Goal: Task Accomplishment & Management: Manage account settings

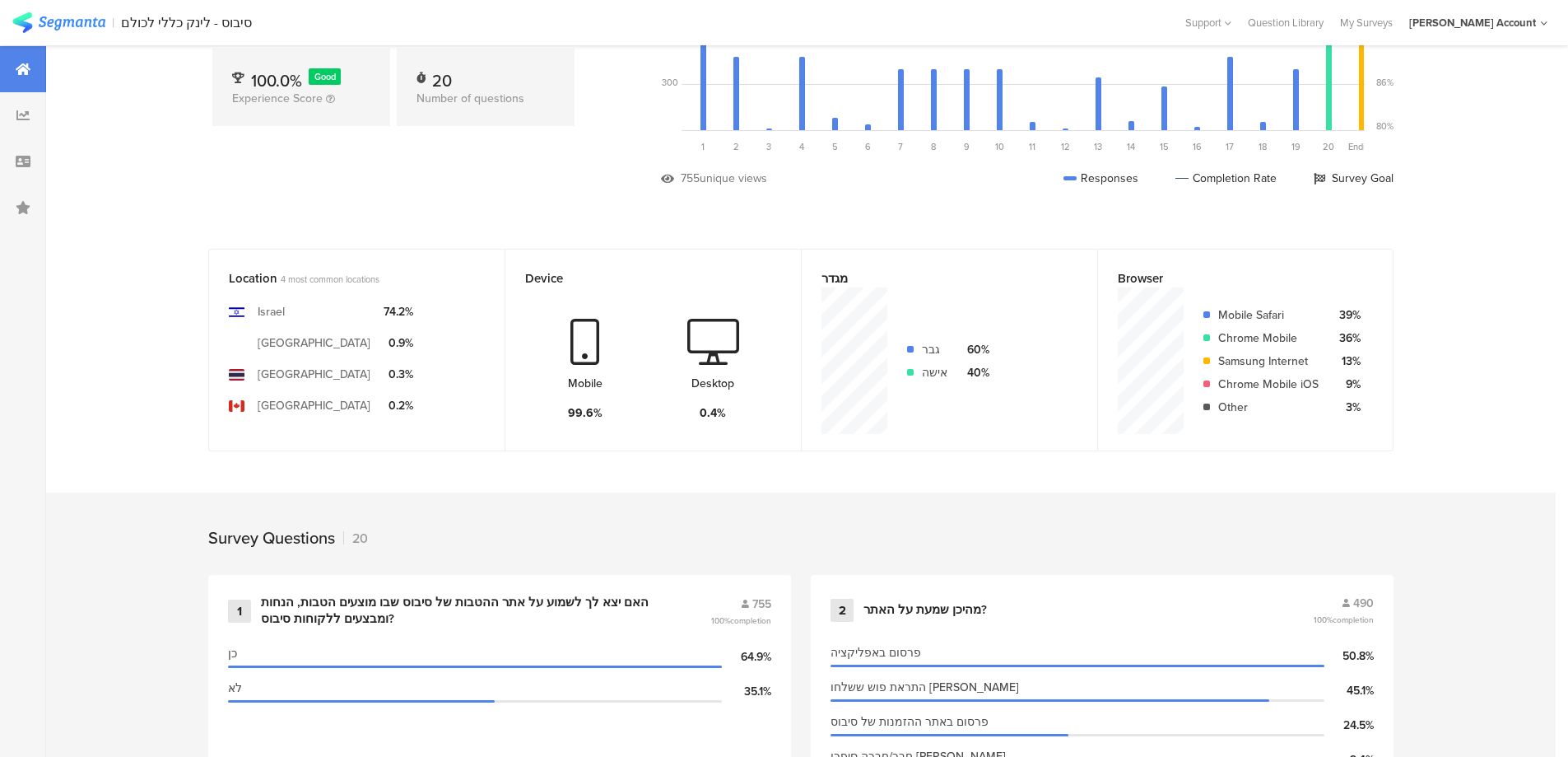
scroll to position [25, 0]
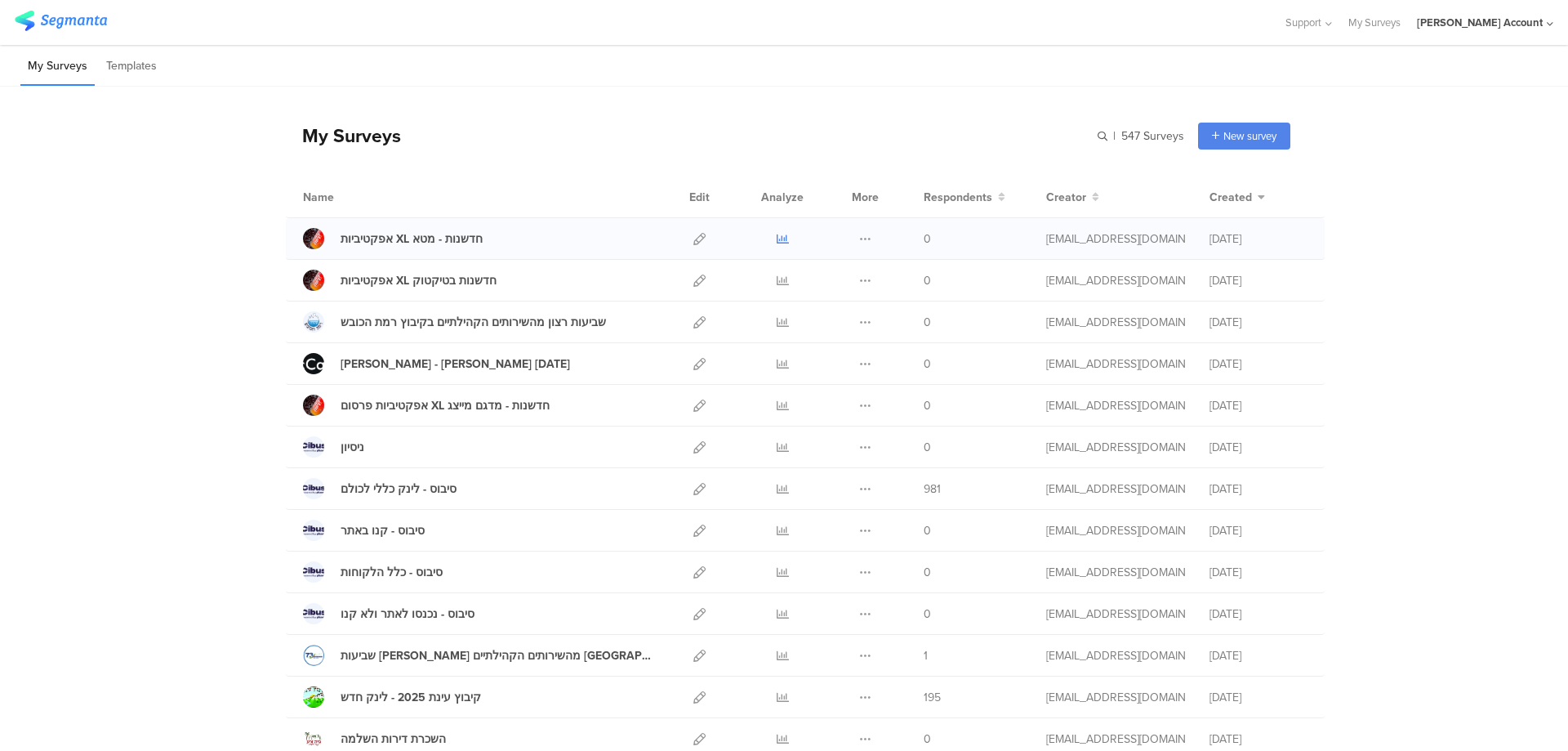
click at [777, 235] on icon at bounding box center [782, 238] width 12 height 12
click at [777, 276] on icon at bounding box center [782, 280] width 12 height 12
click at [777, 401] on icon at bounding box center [782, 405] width 12 height 12
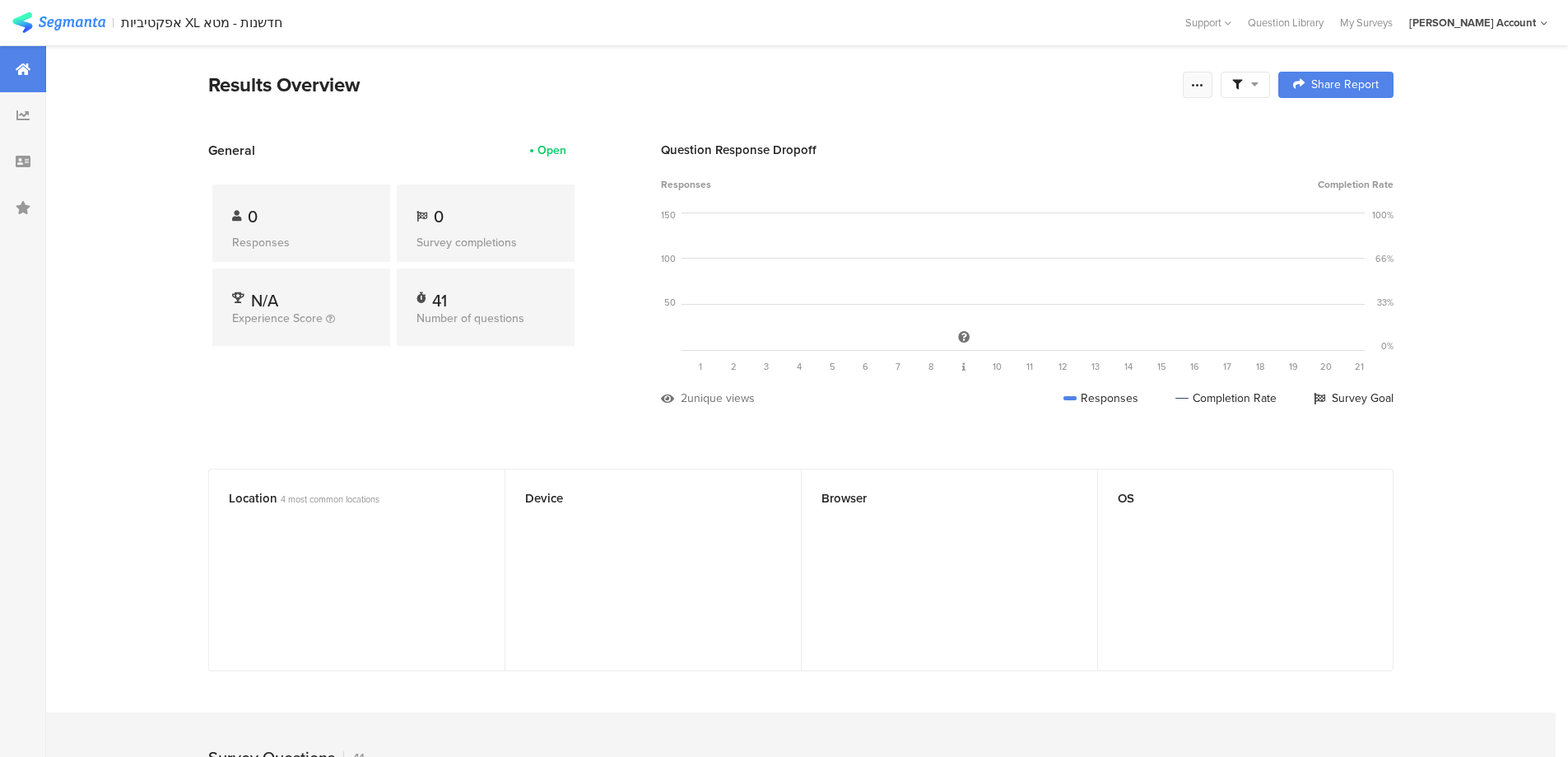
click at [1205, 81] on icon at bounding box center [1198, 85] width 13 height 13
click at [1056, 206] on link "Edit survey" at bounding box center [1086, 214] width 263 height 36
click at [1198, 80] on icon at bounding box center [1198, 85] width 13 height 13
click at [1051, 216] on link "Edit survey" at bounding box center [1086, 214] width 263 height 36
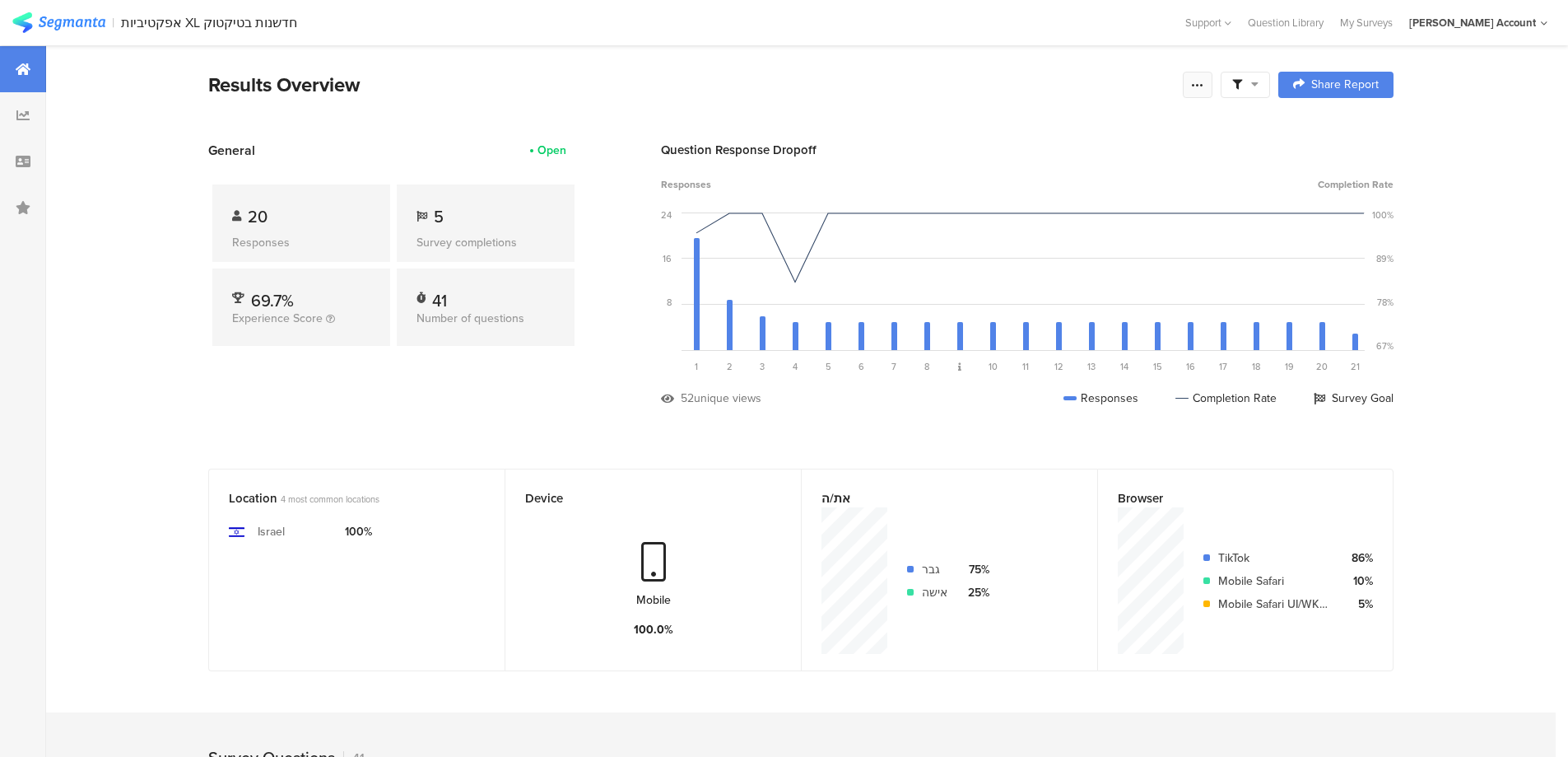
click at [1205, 83] on icon at bounding box center [1198, 85] width 13 height 13
click at [1081, 206] on link "Edit survey" at bounding box center [1086, 214] width 263 height 36
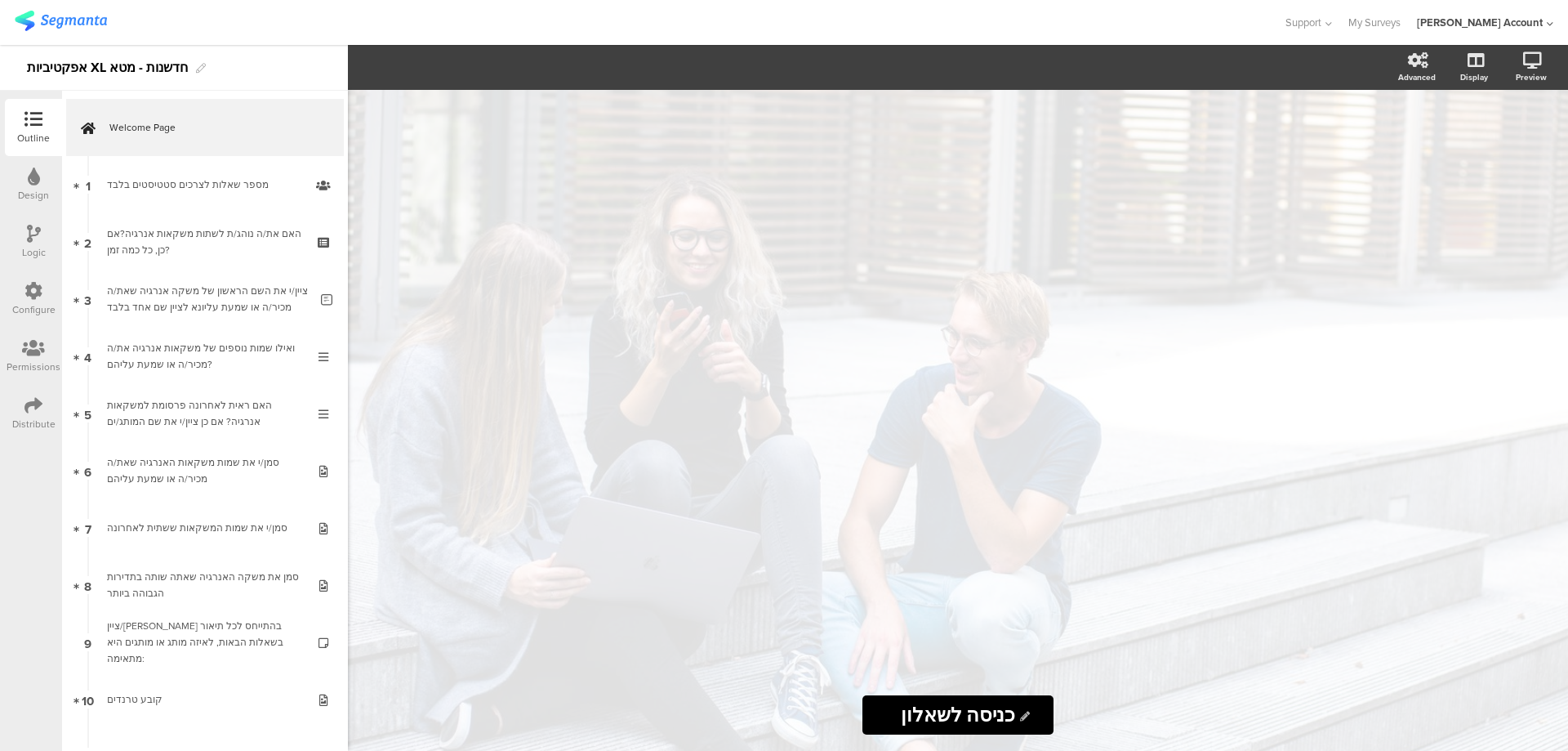
click at [30, 235] on icon at bounding box center [33, 233] width 14 height 18
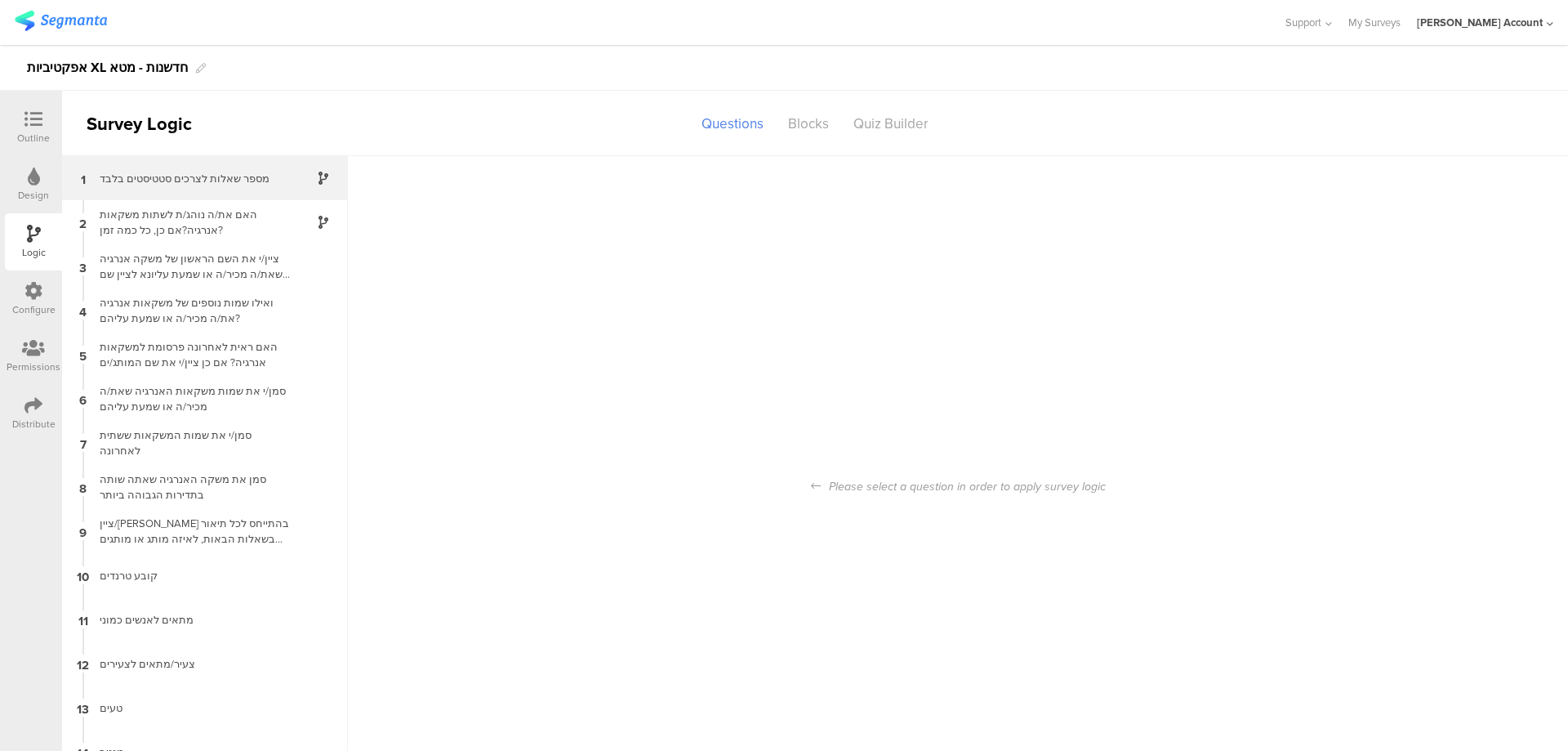
click at [255, 184] on div "מספר שאלות לצרכים סטטיסטים בלבד" at bounding box center [191, 178] width 204 height 16
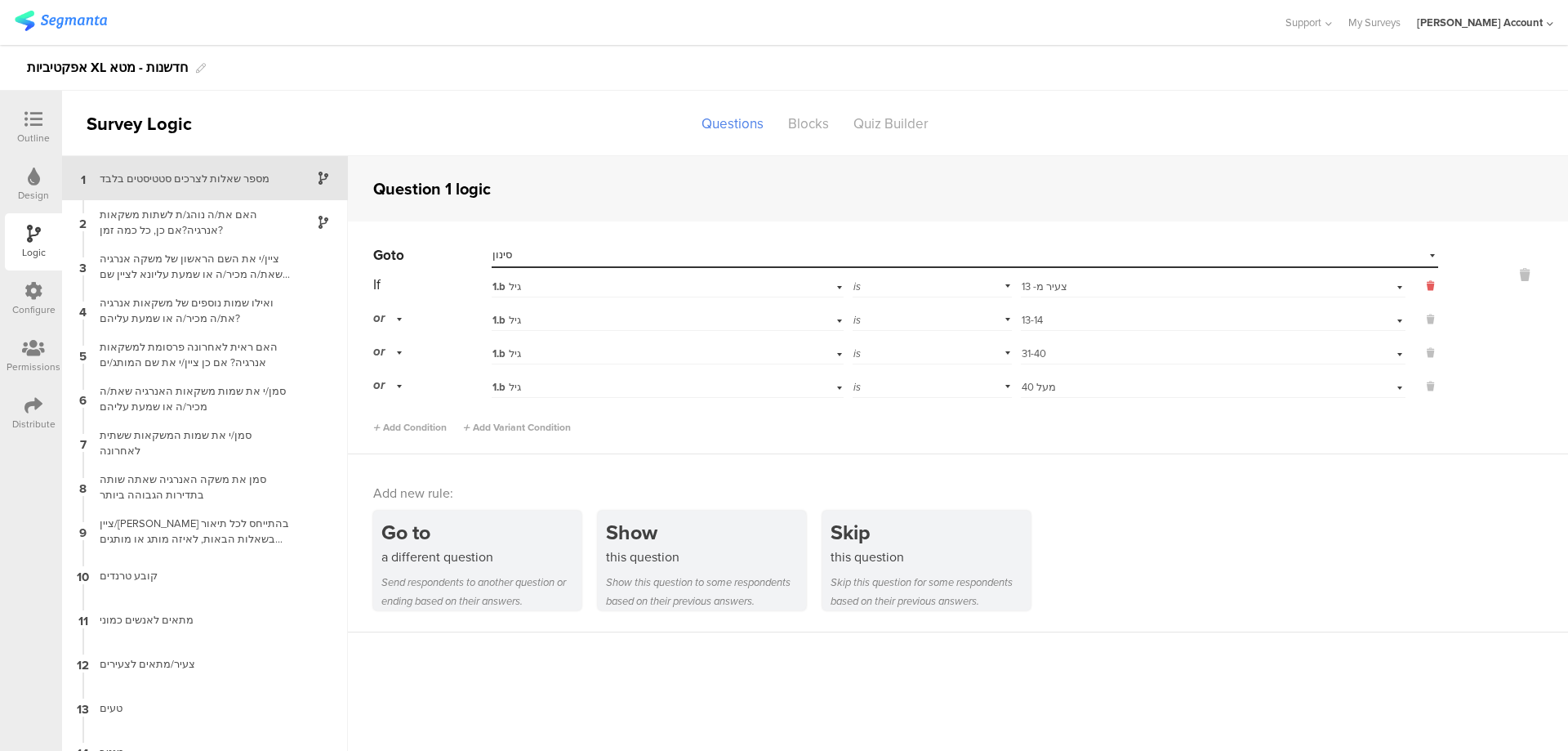
click at [1427, 282] on icon at bounding box center [1431, 286] width 7 height 15
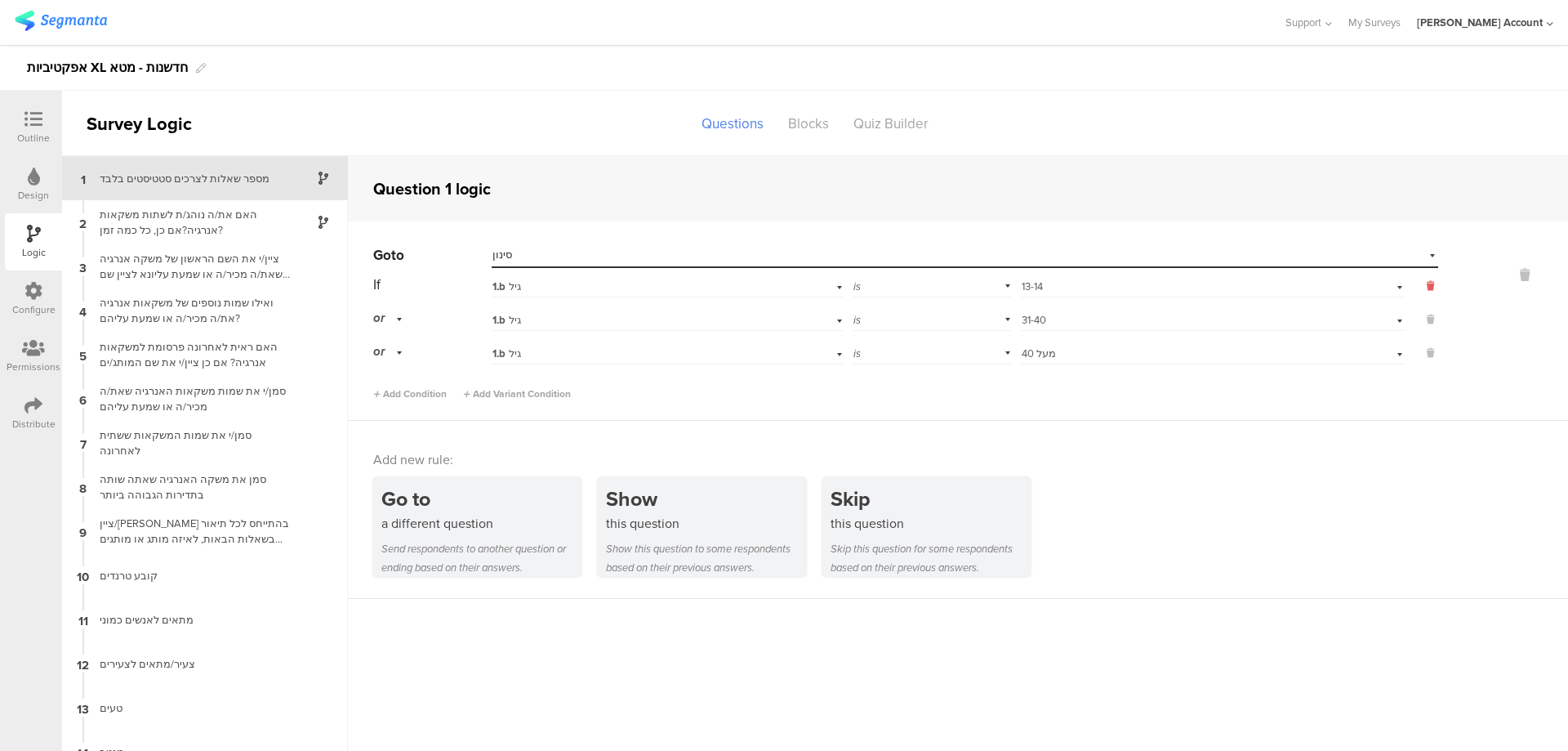
click at [1427, 282] on icon at bounding box center [1431, 286] width 7 height 15
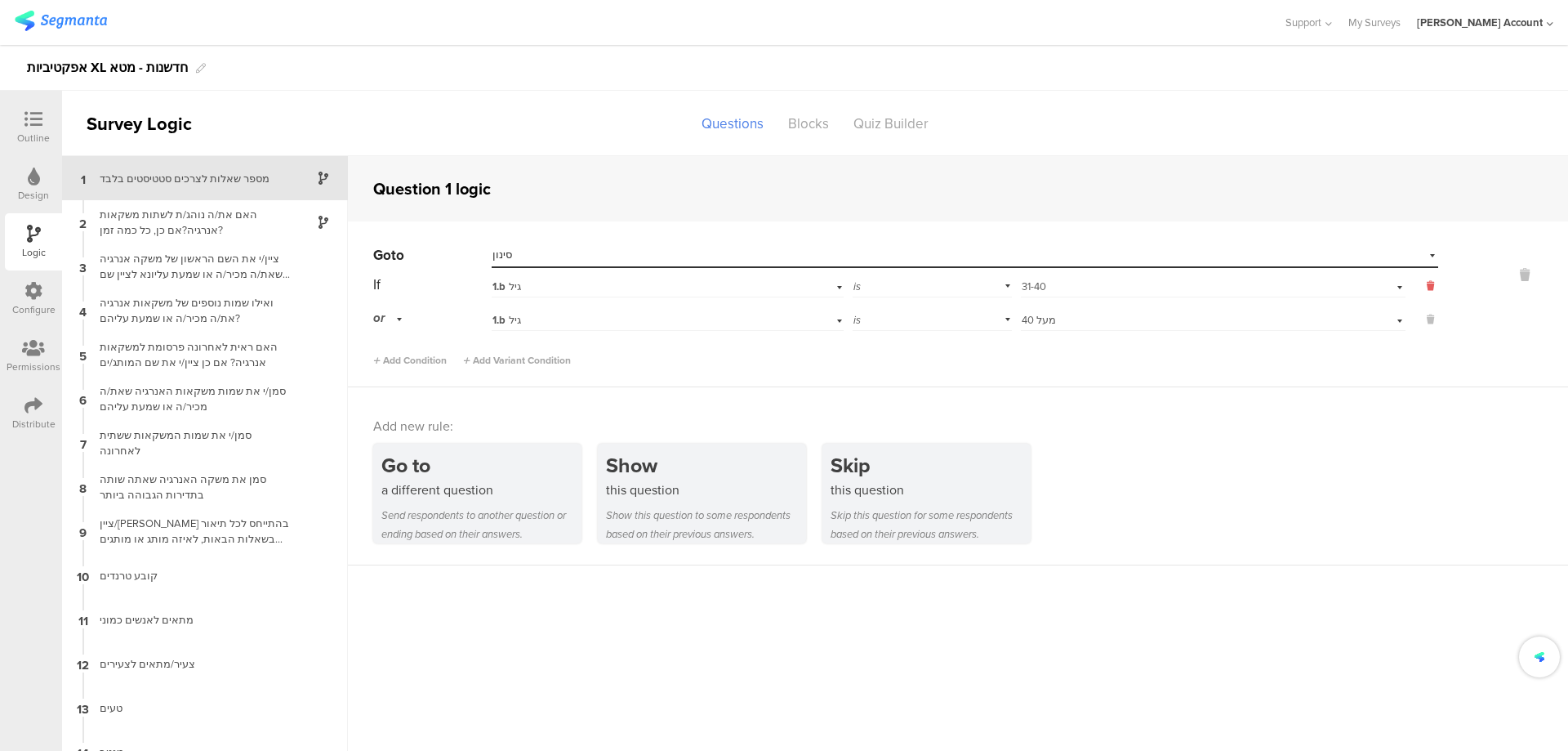
click at [1427, 282] on icon at bounding box center [1431, 286] width 7 height 15
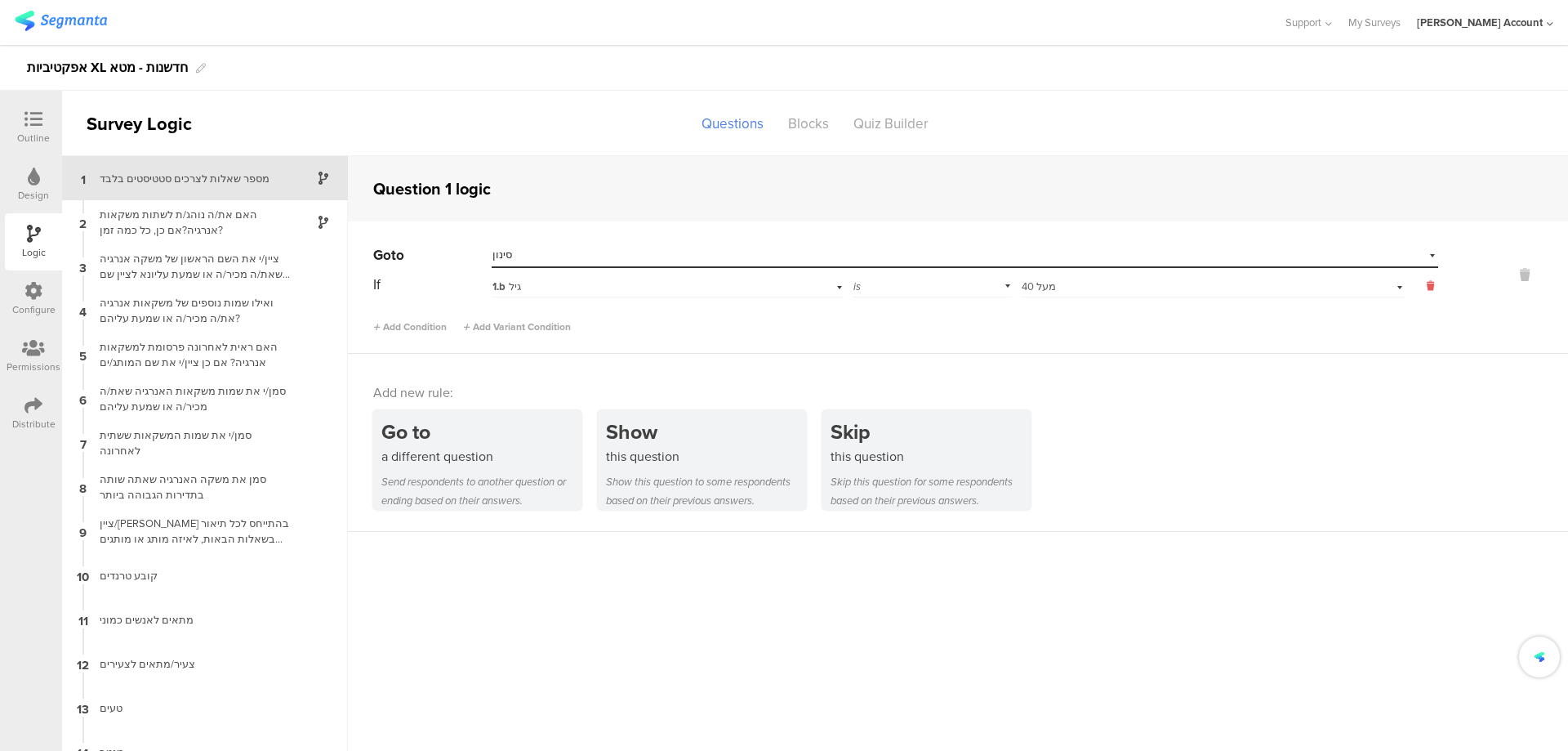
click at [1427, 282] on icon at bounding box center [1431, 286] width 7 height 15
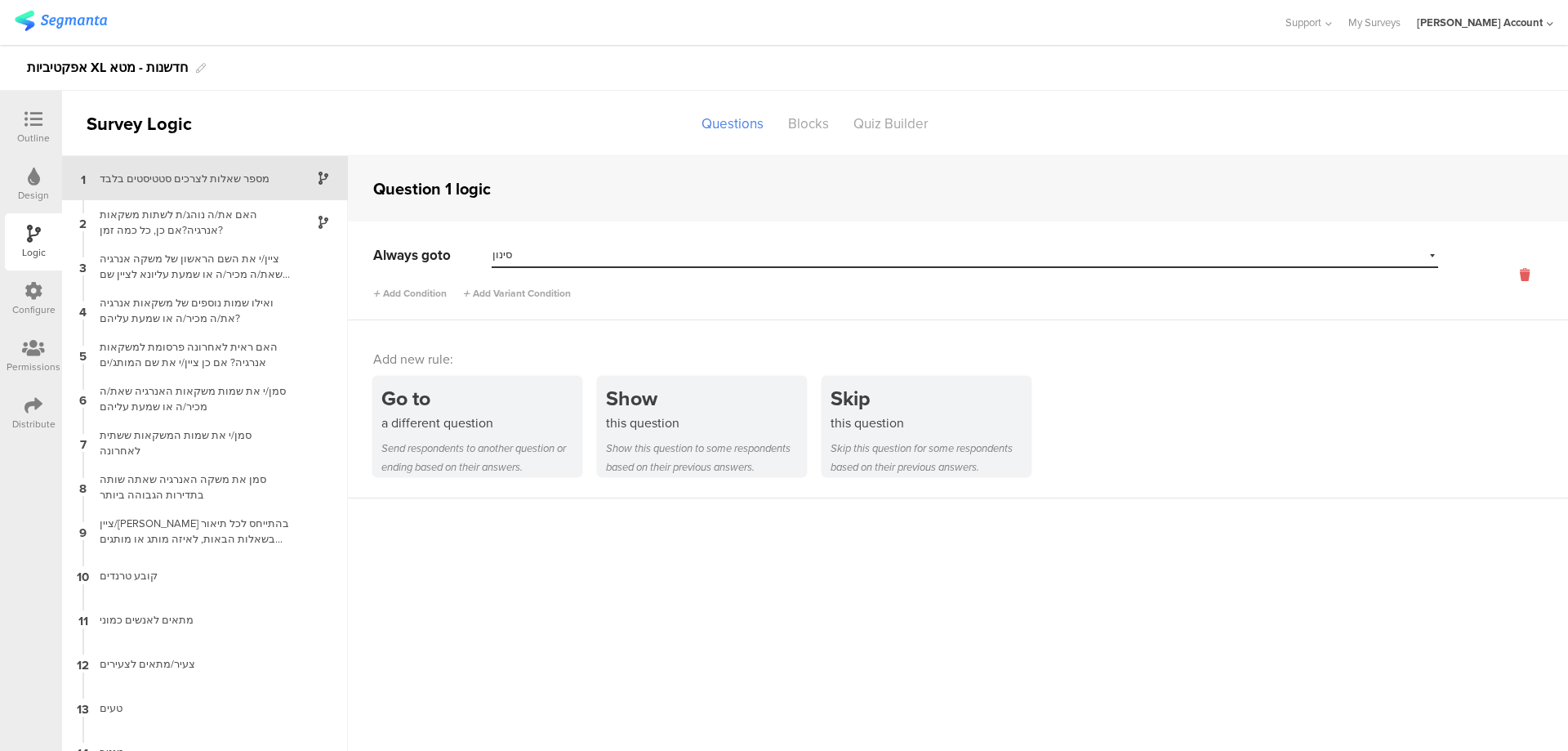
click at [1505, 268] on icon at bounding box center [1525, 275] width 40 height 18
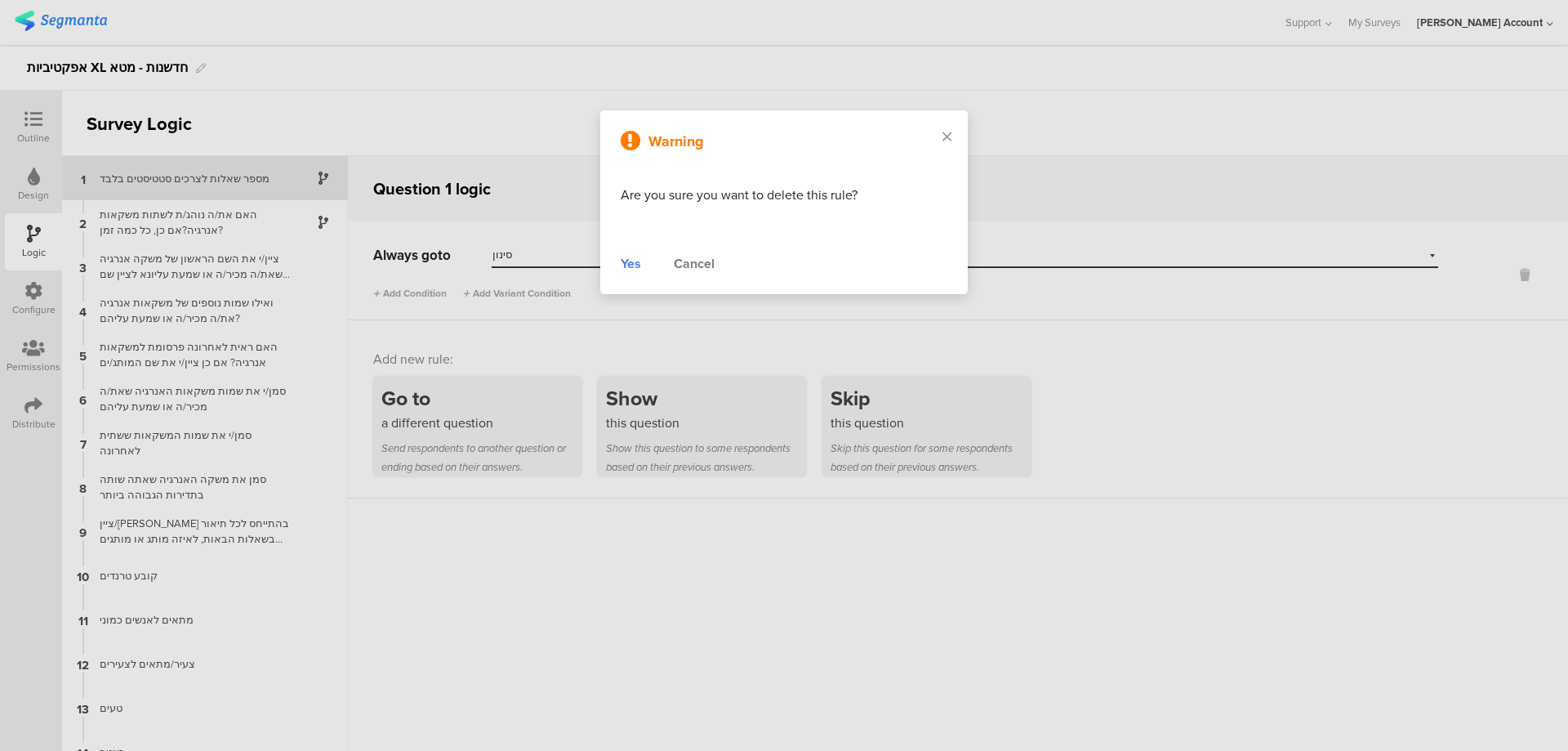
click at [635, 260] on div "Yes" at bounding box center [631, 263] width 20 height 19
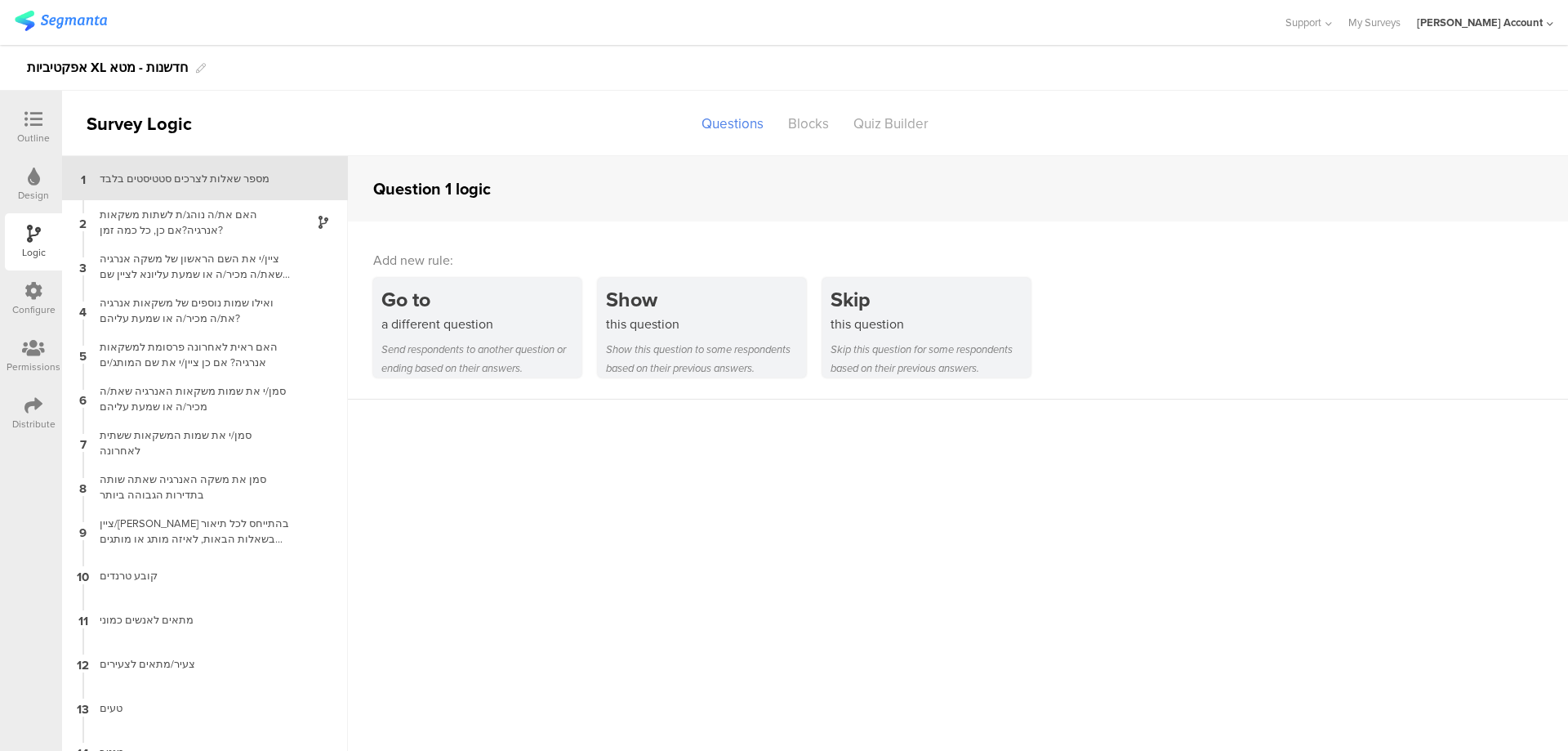
click at [26, 405] on icon at bounding box center [33, 405] width 18 height 18
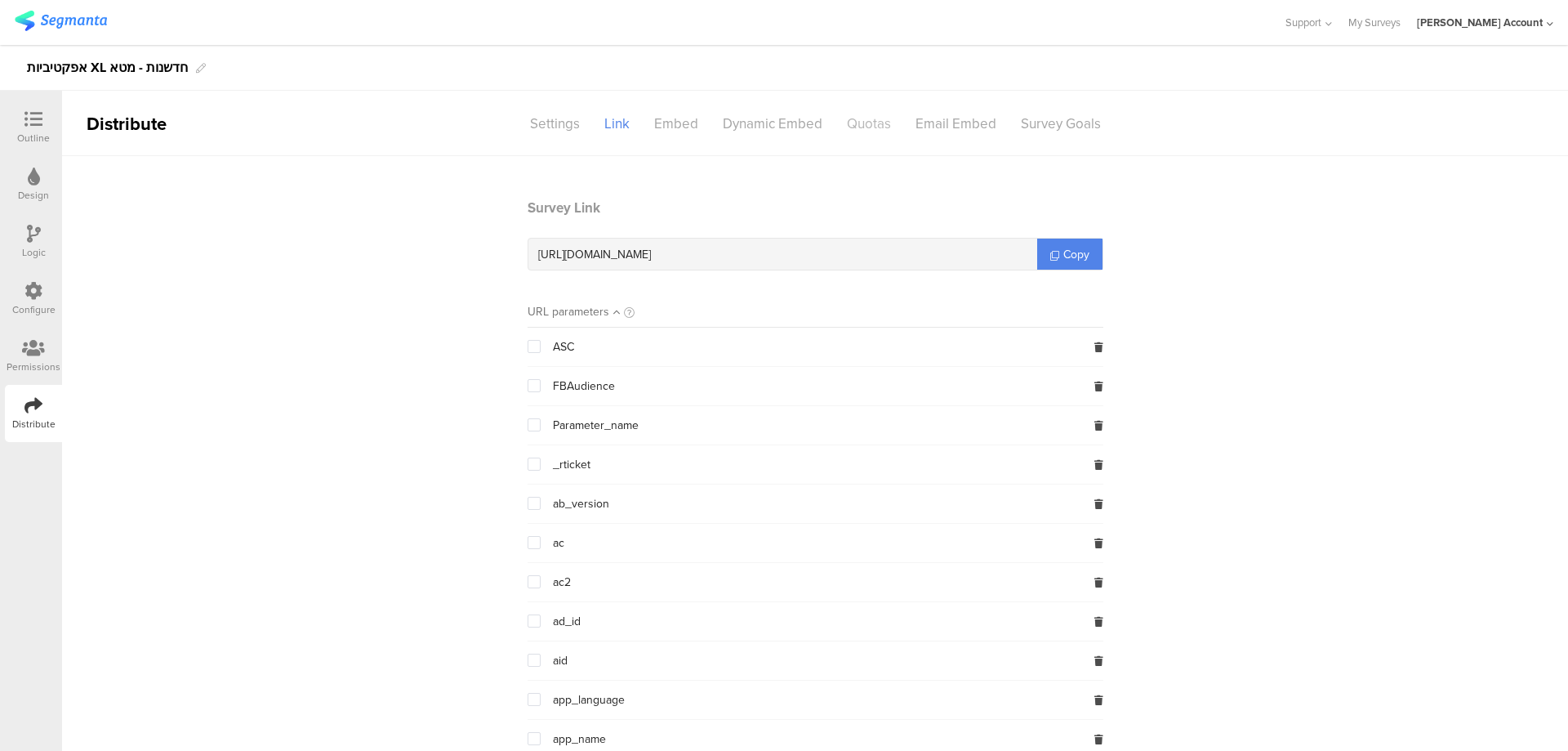
click at [867, 119] on div "Quotas" at bounding box center [869, 124] width 68 height 29
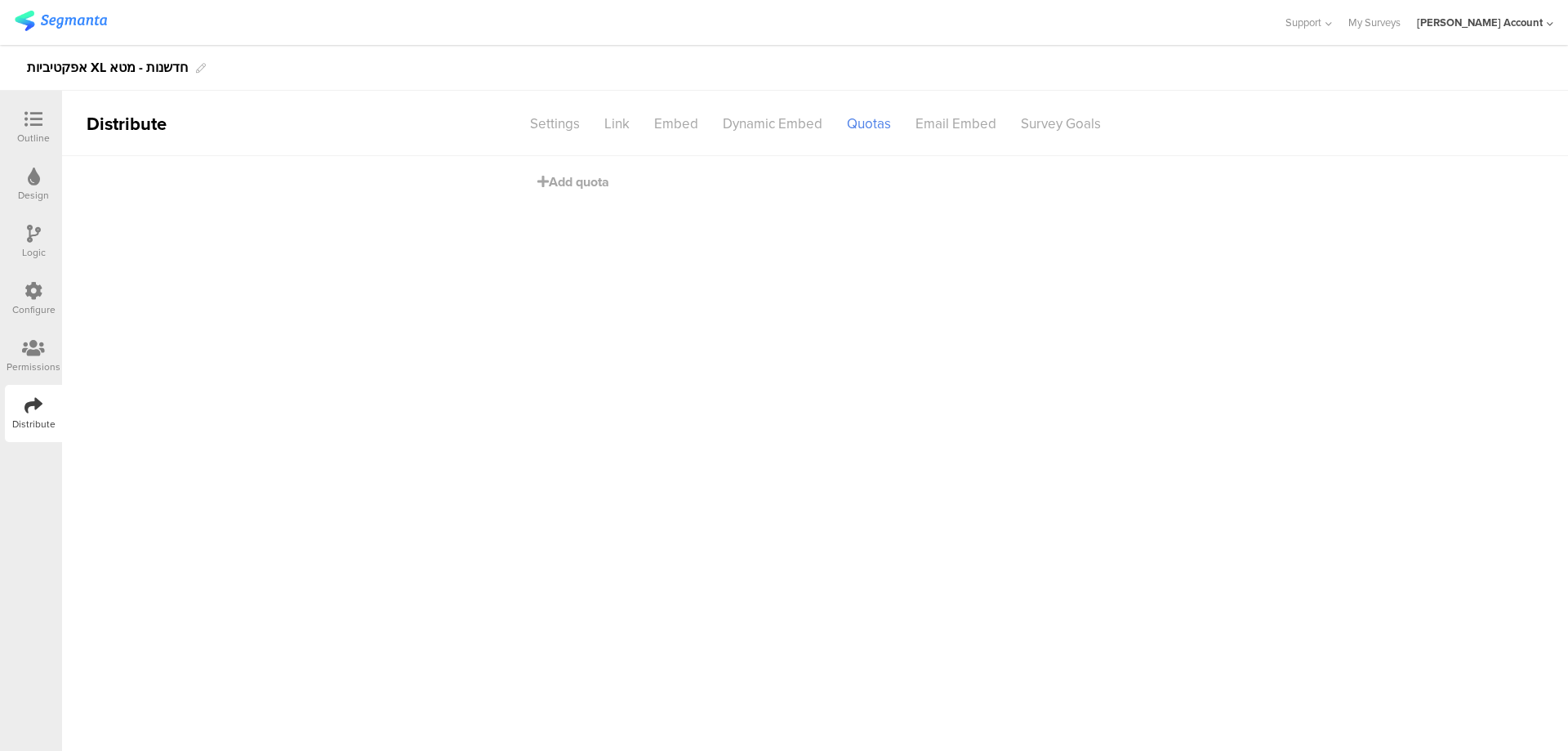
click at [21, 233] on div "Logic" at bounding box center [33, 242] width 57 height 57
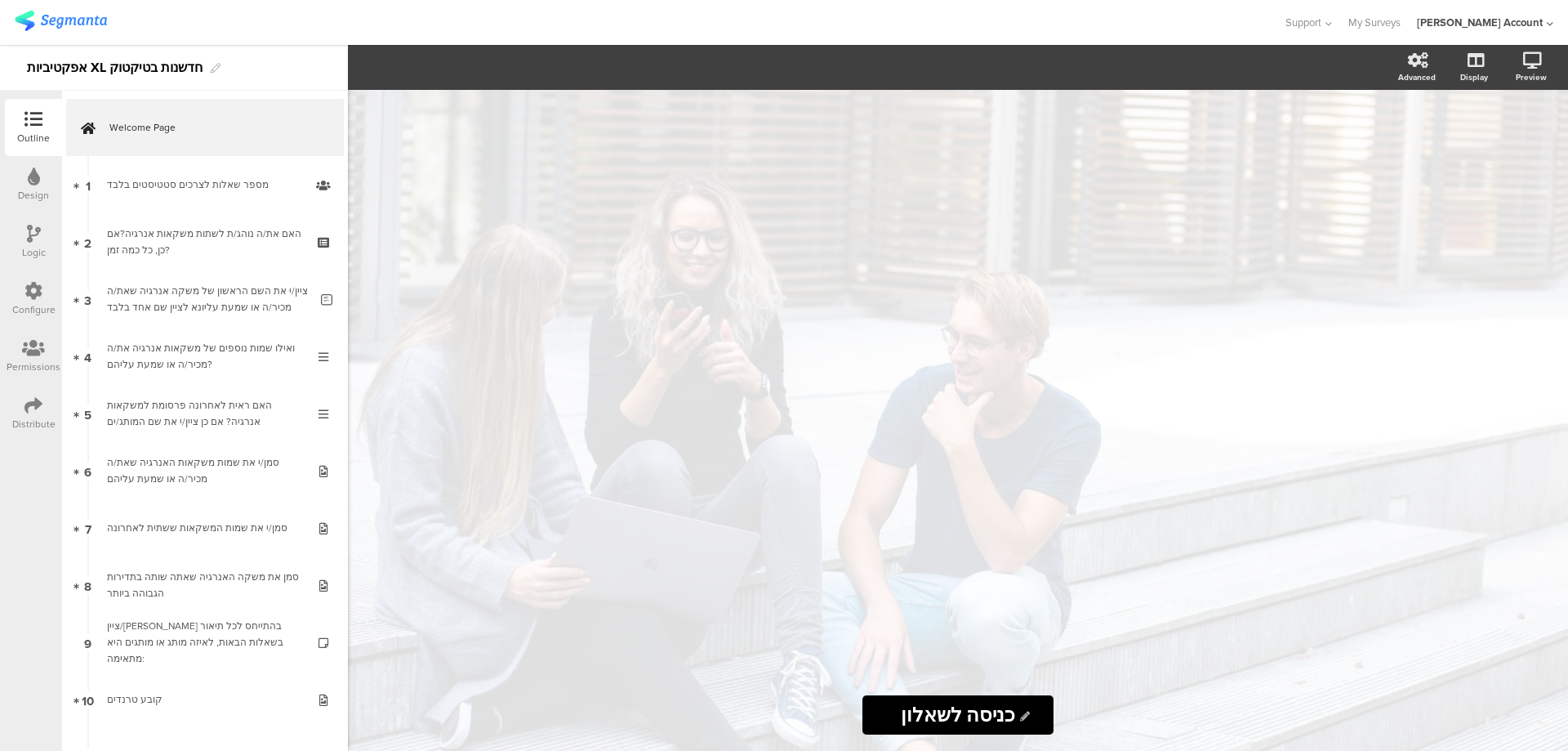
click at [30, 239] on icon at bounding box center [33, 233] width 14 height 18
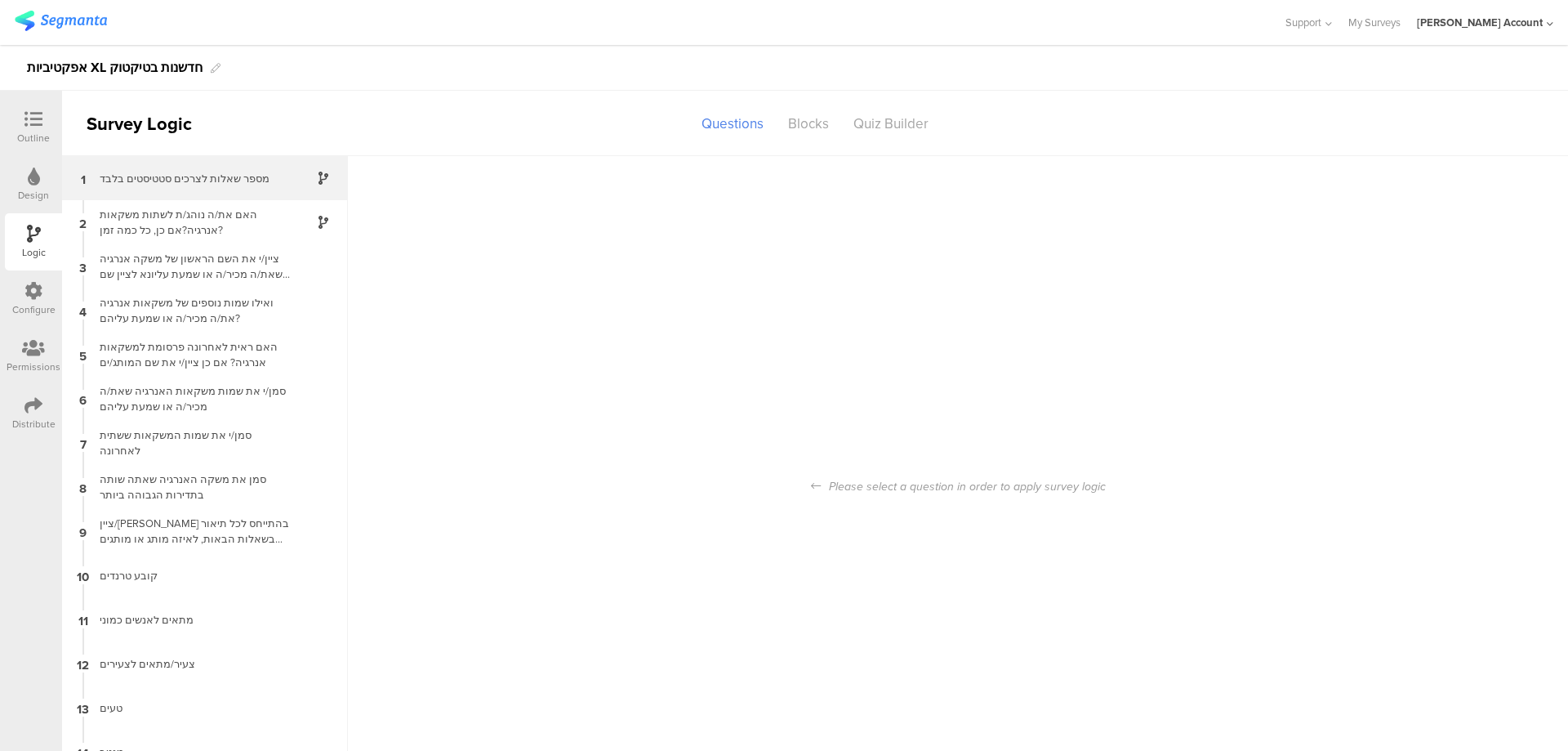
click at [235, 179] on div "מספר שאלות לצרכים סטטיסטים בלבד" at bounding box center [191, 178] width 204 height 16
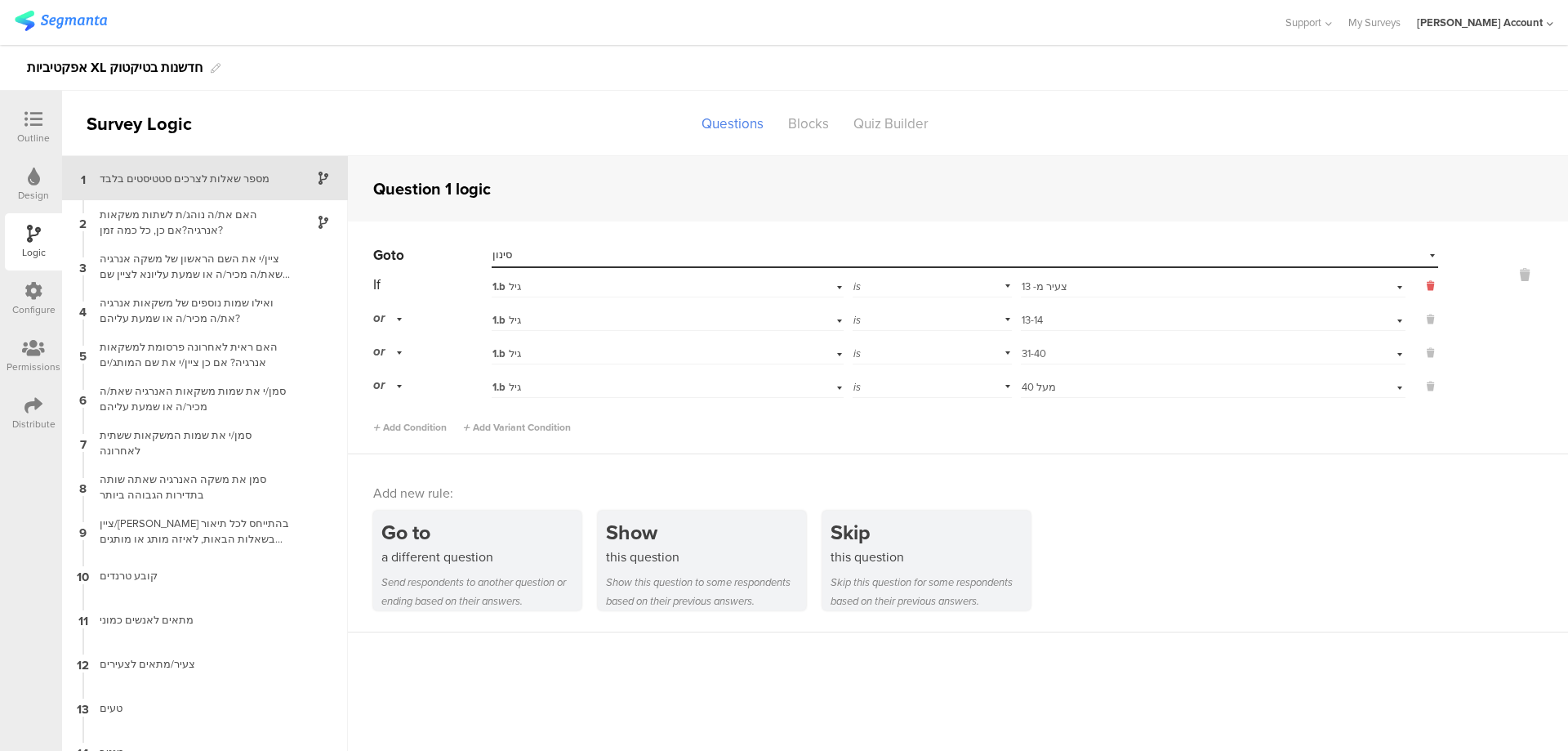
click at [1427, 282] on icon at bounding box center [1431, 286] width 7 height 15
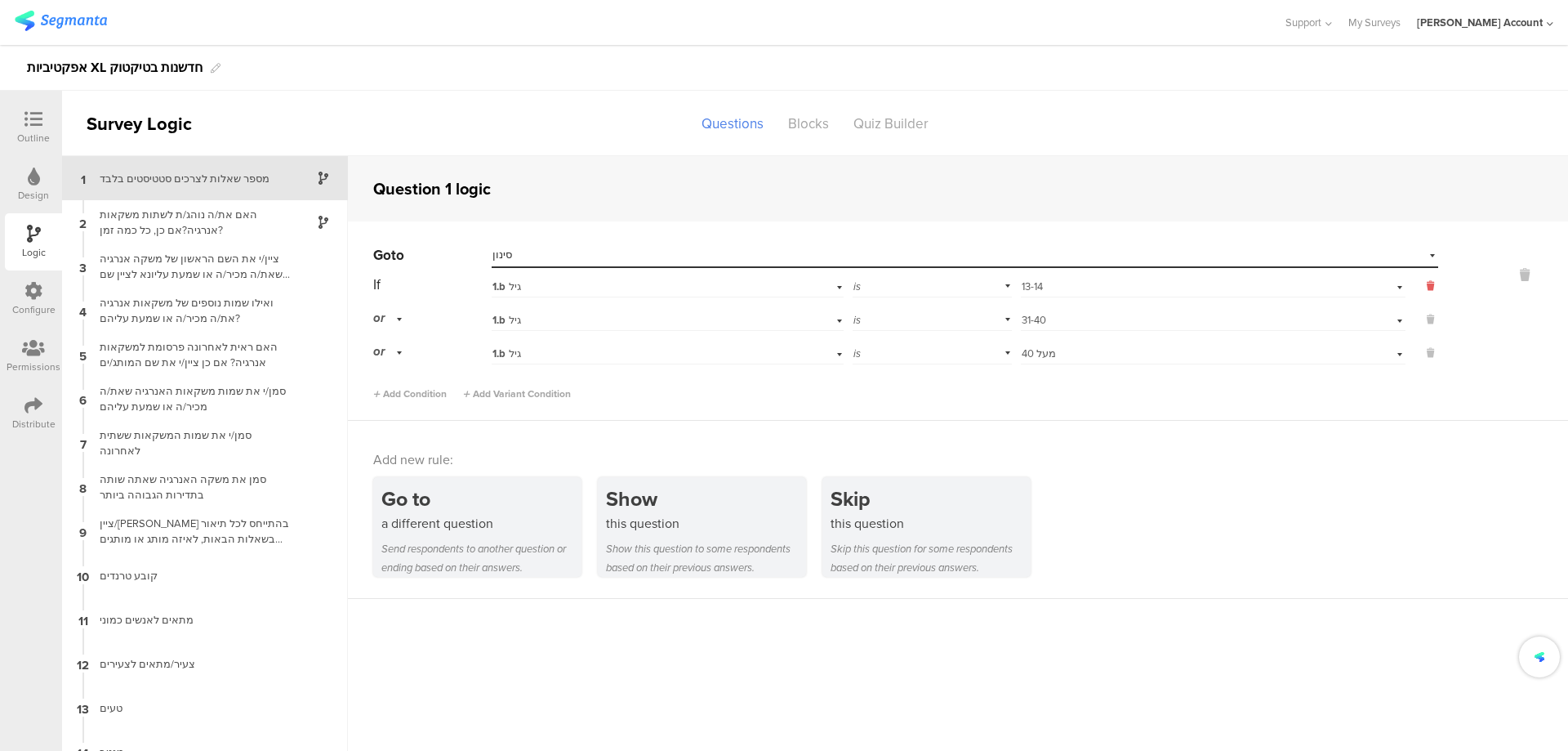
click at [1427, 282] on icon at bounding box center [1431, 286] width 7 height 15
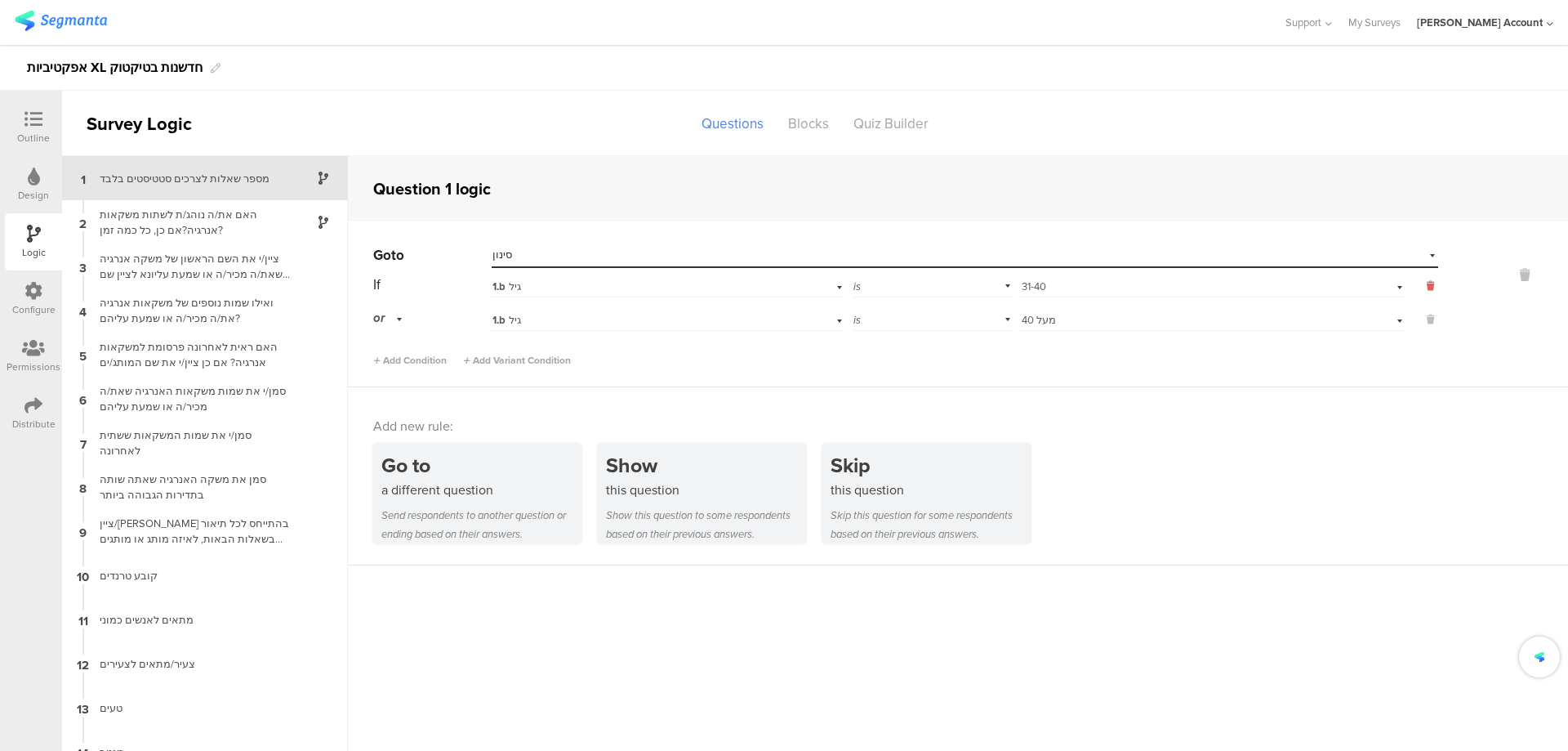
click at [1427, 282] on icon at bounding box center [1431, 286] width 7 height 15
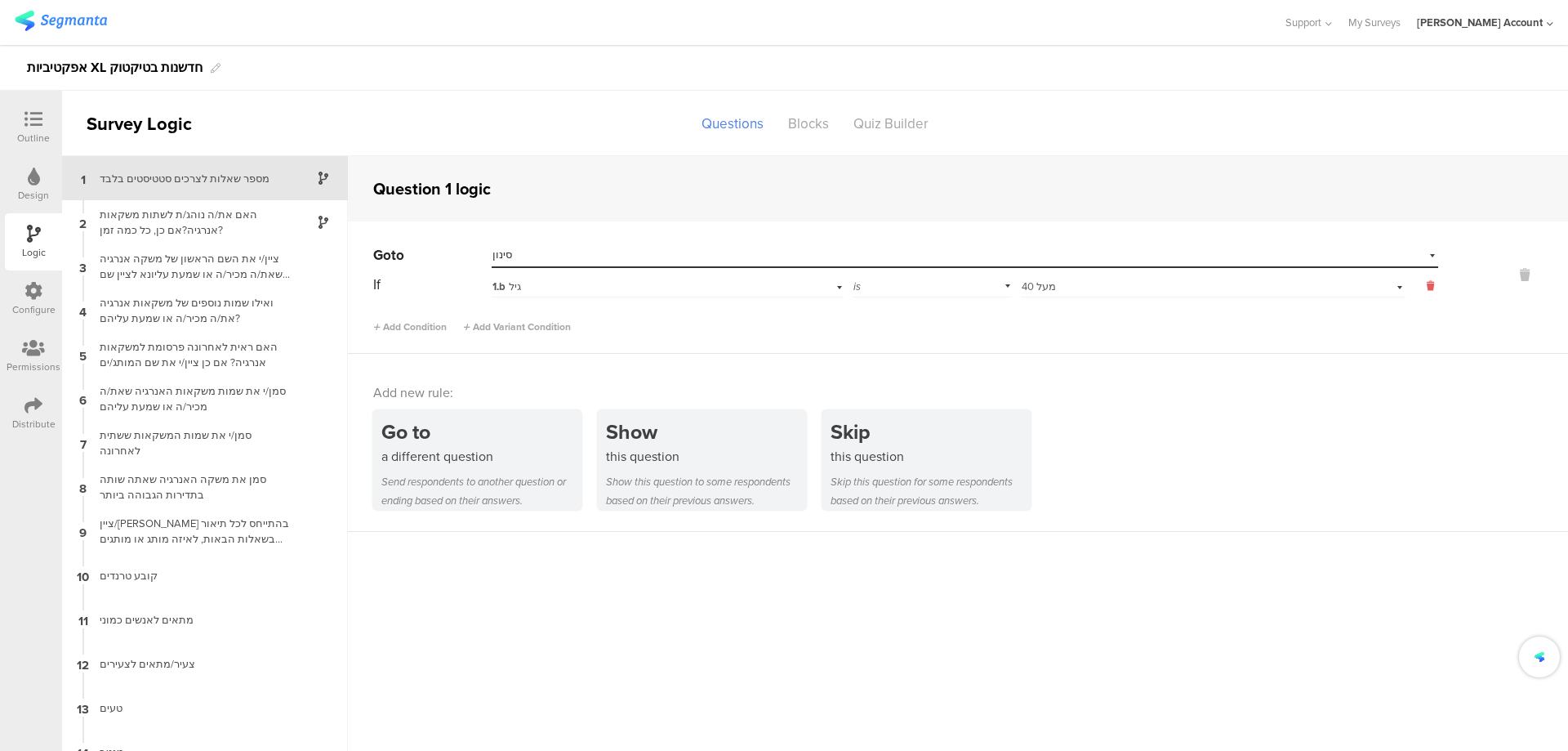
click at [1427, 282] on icon at bounding box center [1431, 286] width 7 height 15
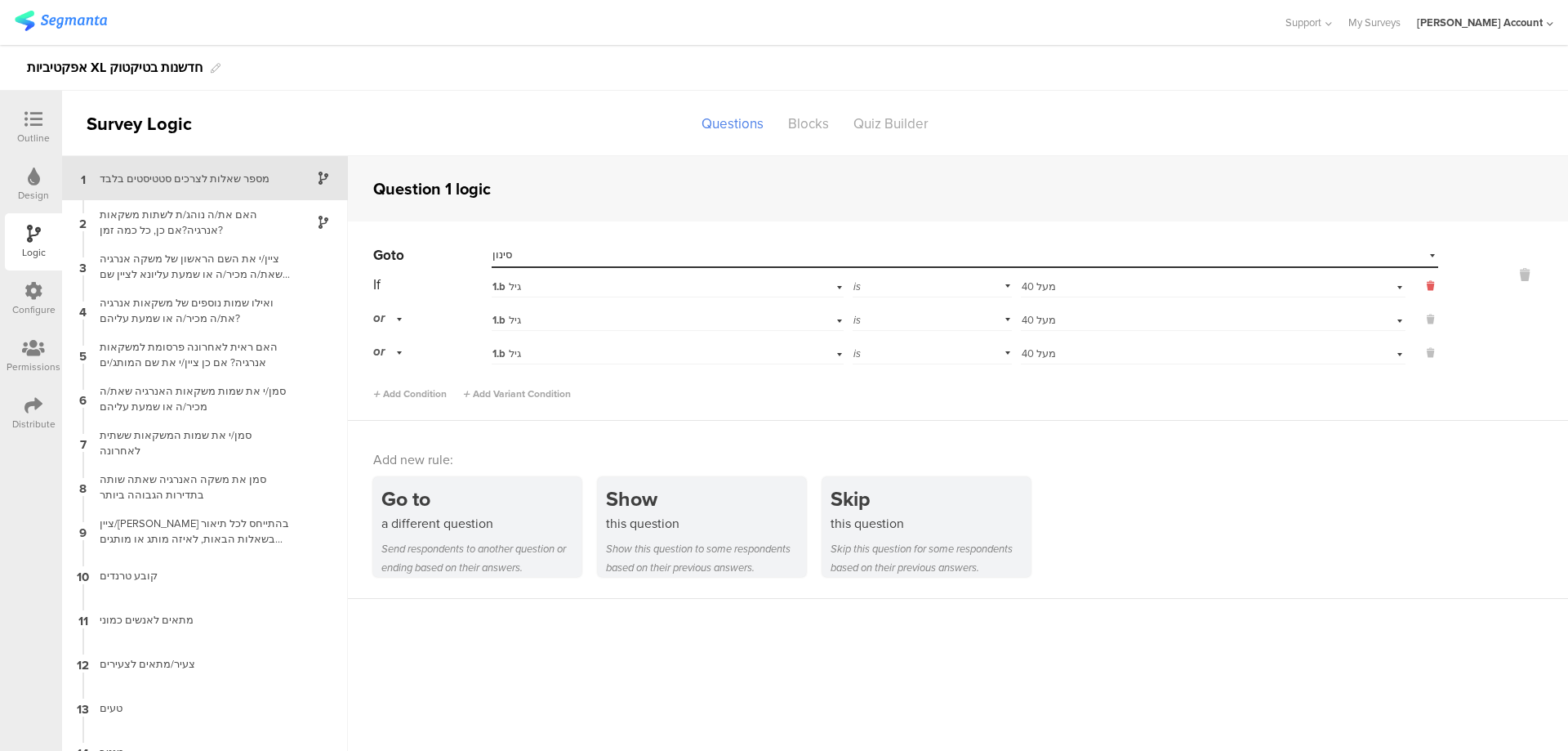
click at [1412, 285] on button at bounding box center [1421, 286] width 32 height 15
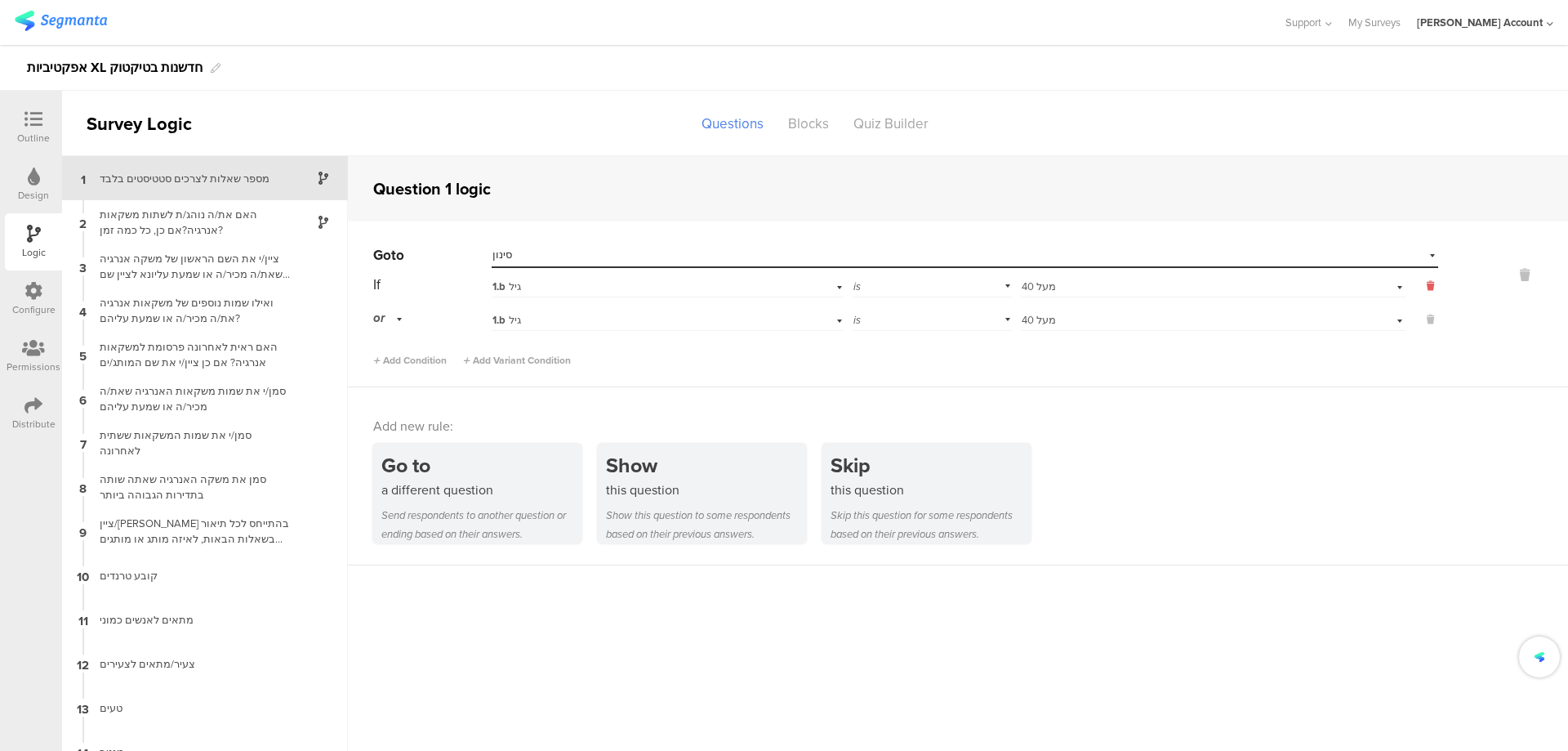
click at [1412, 285] on button at bounding box center [1421, 286] width 32 height 15
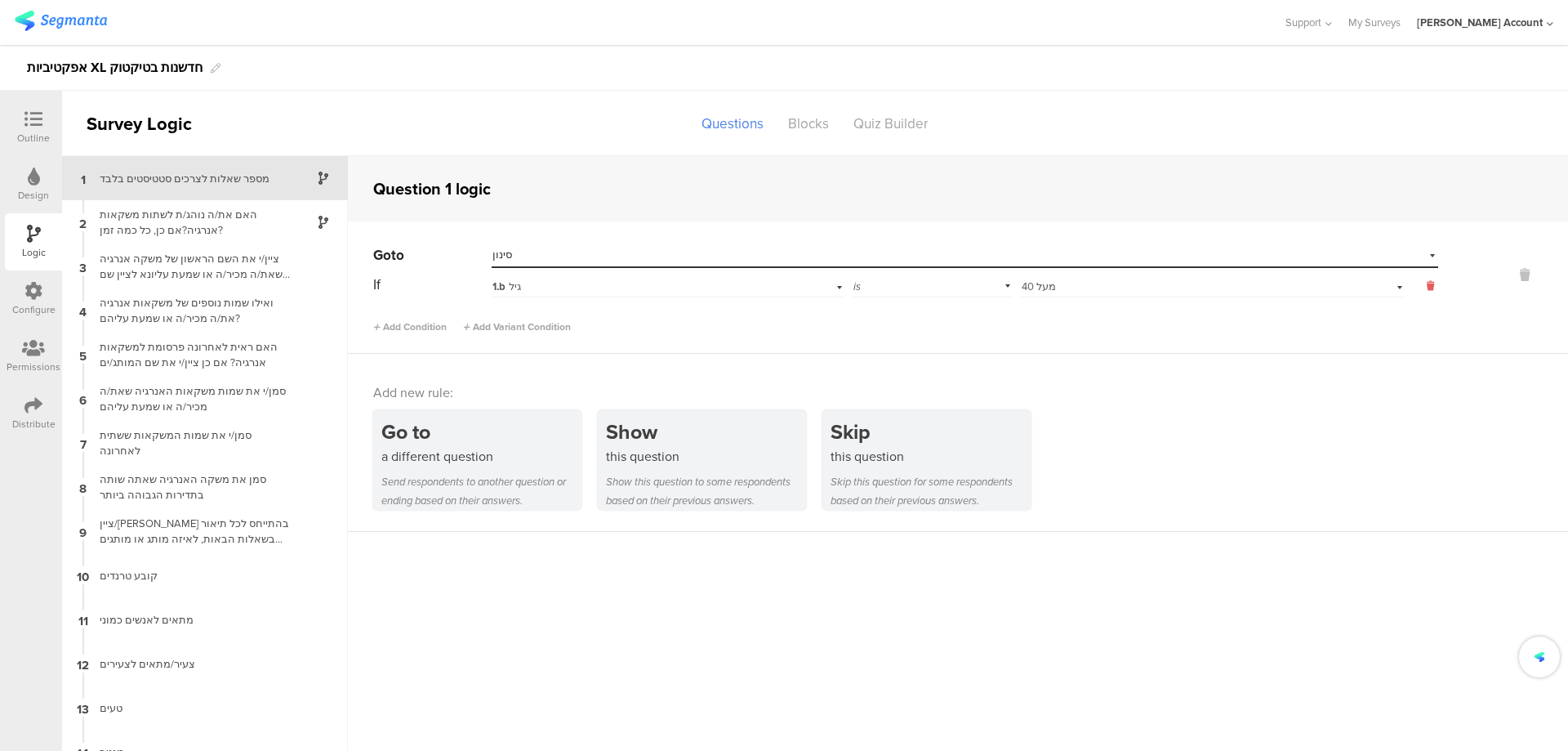
click at [1412, 285] on button at bounding box center [1421, 286] width 32 height 15
click at [1427, 285] on icon at bounding box center [1431, 286] width 7 height 15
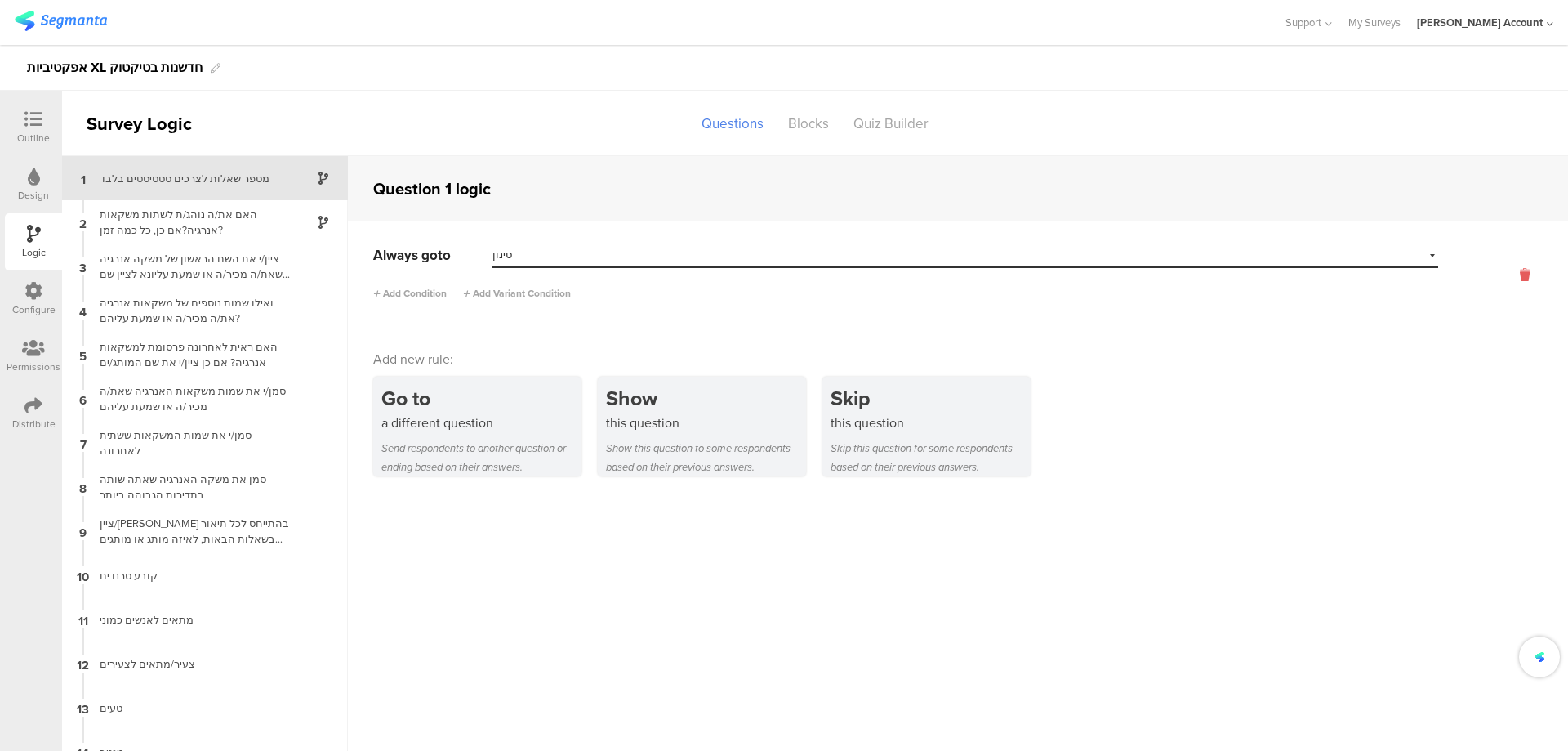
click at [1513, 273] on icon at bounding box center [1525, 275] width 40 height 18
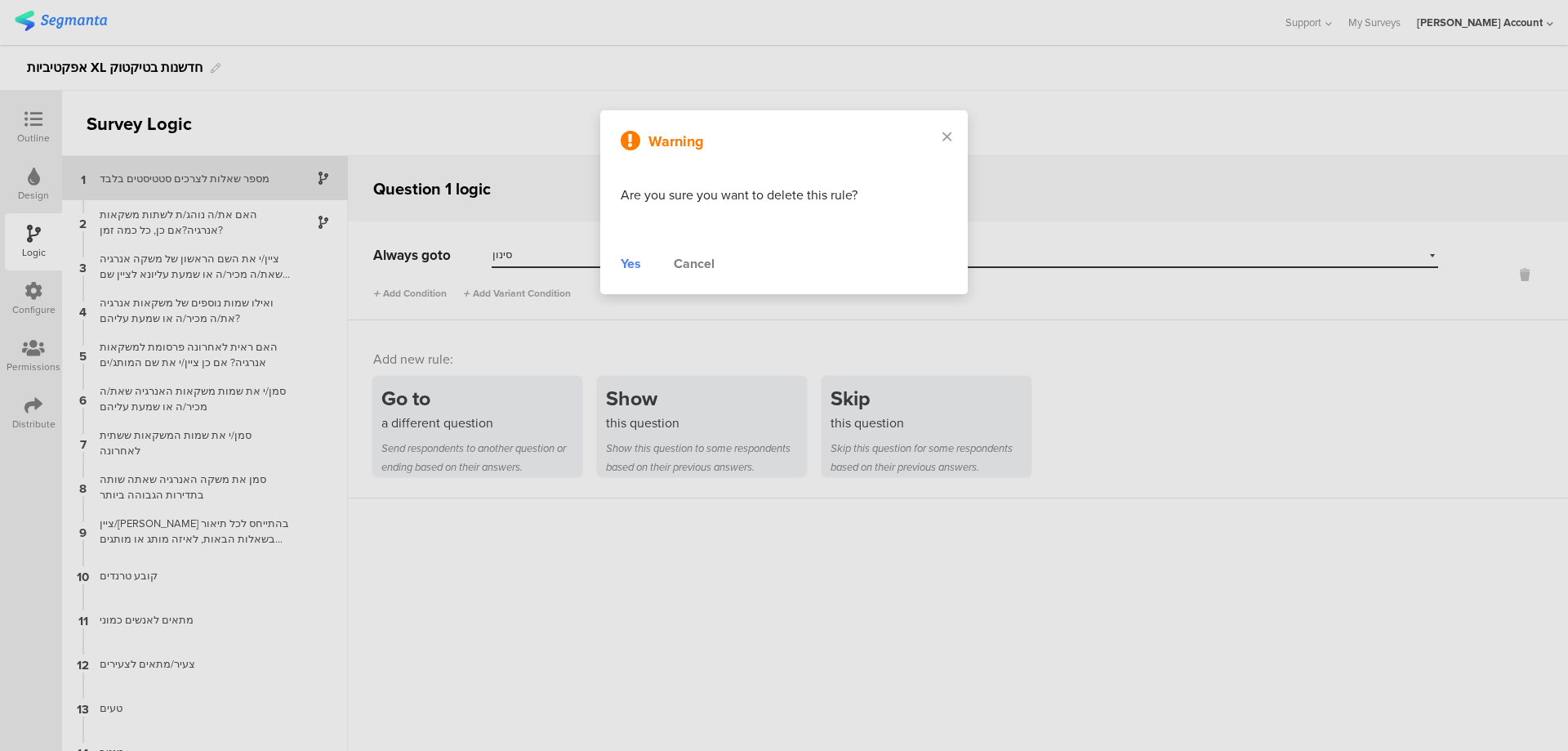
click at [631, 261] on div "Yes" at bounding box center [631, 263] width 20 height 19
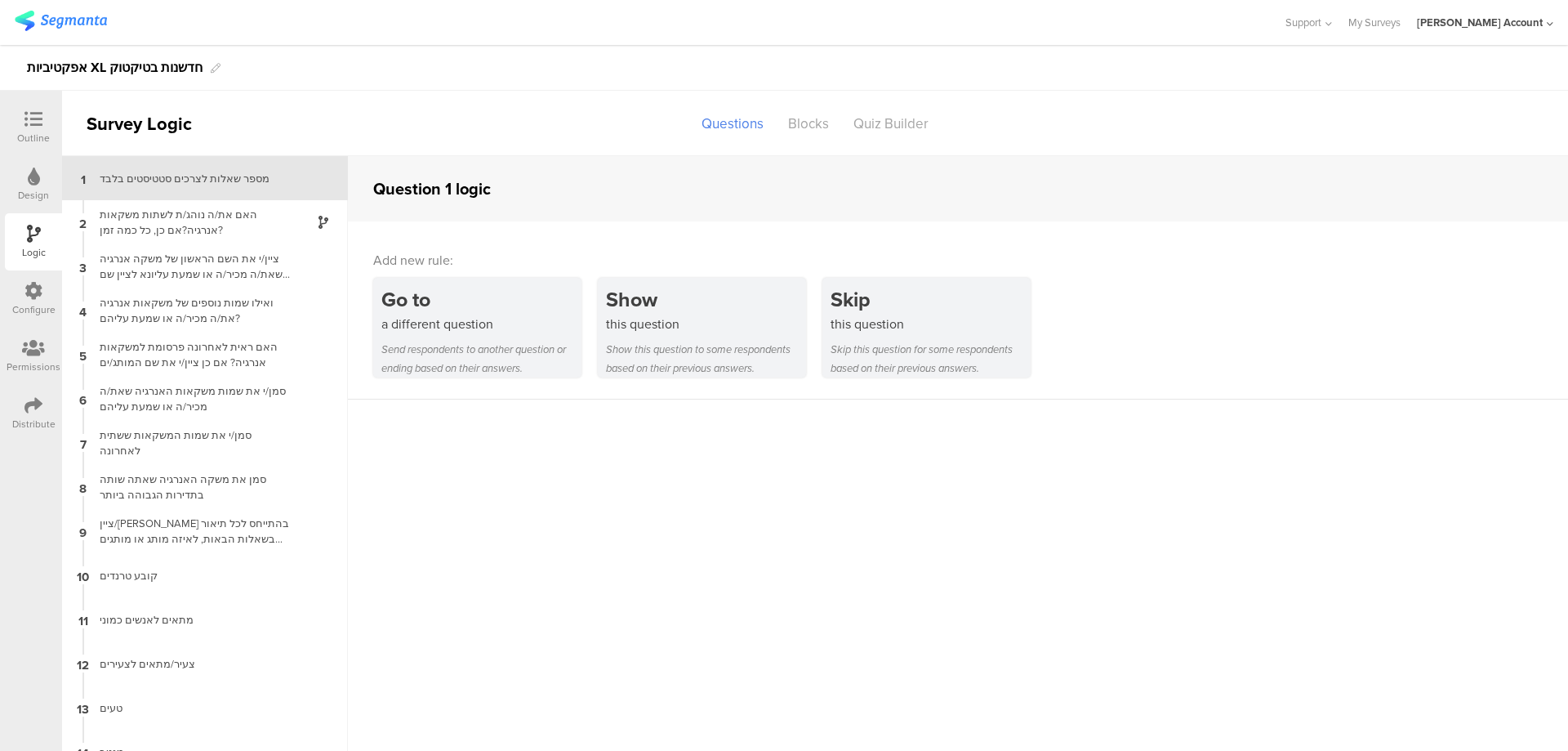
click at [40, 405] on icon at bounding box center [33, 405] width 18 height 18
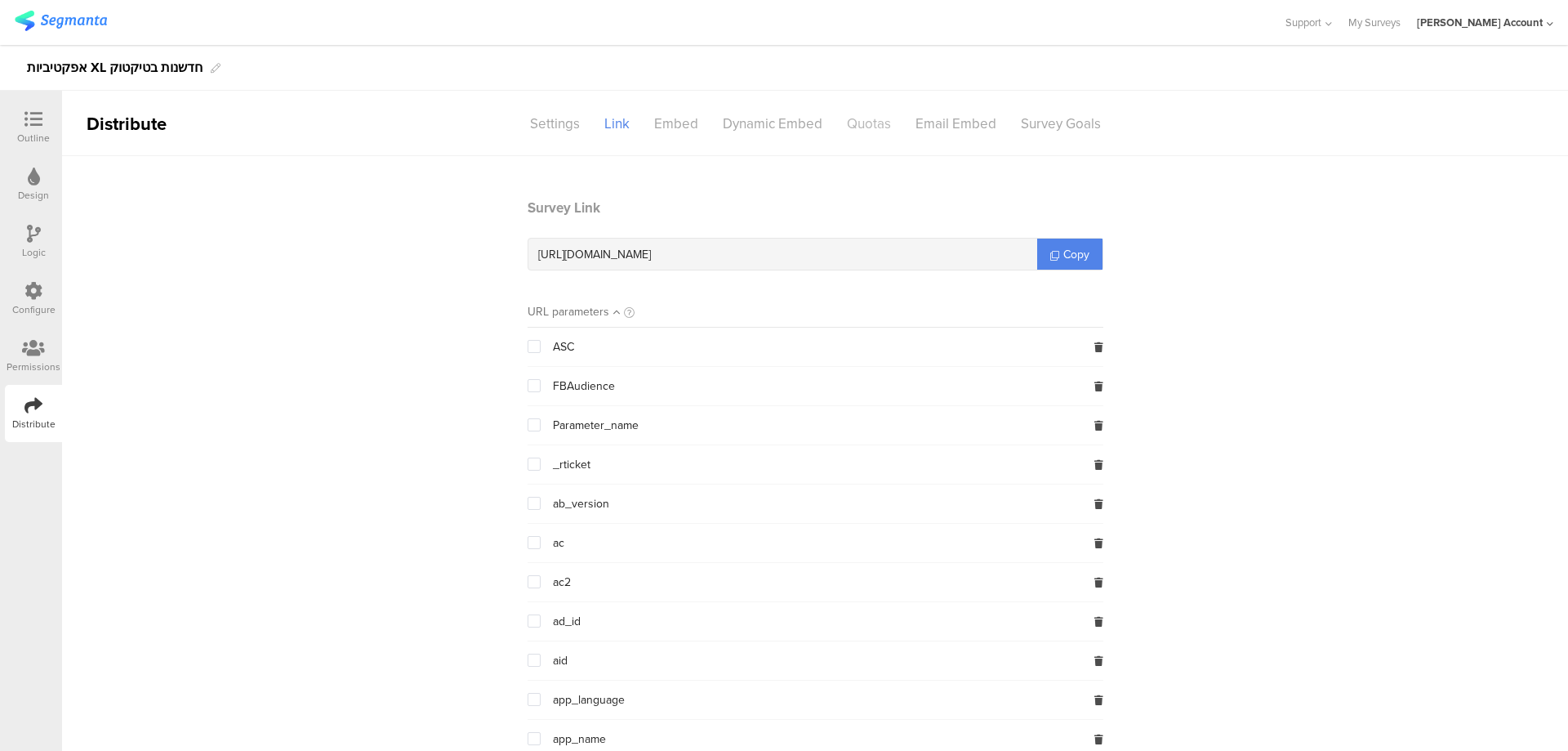
click at [864, 121] on div "Quotas" at bounding box center [869, 124] width 68 height 29
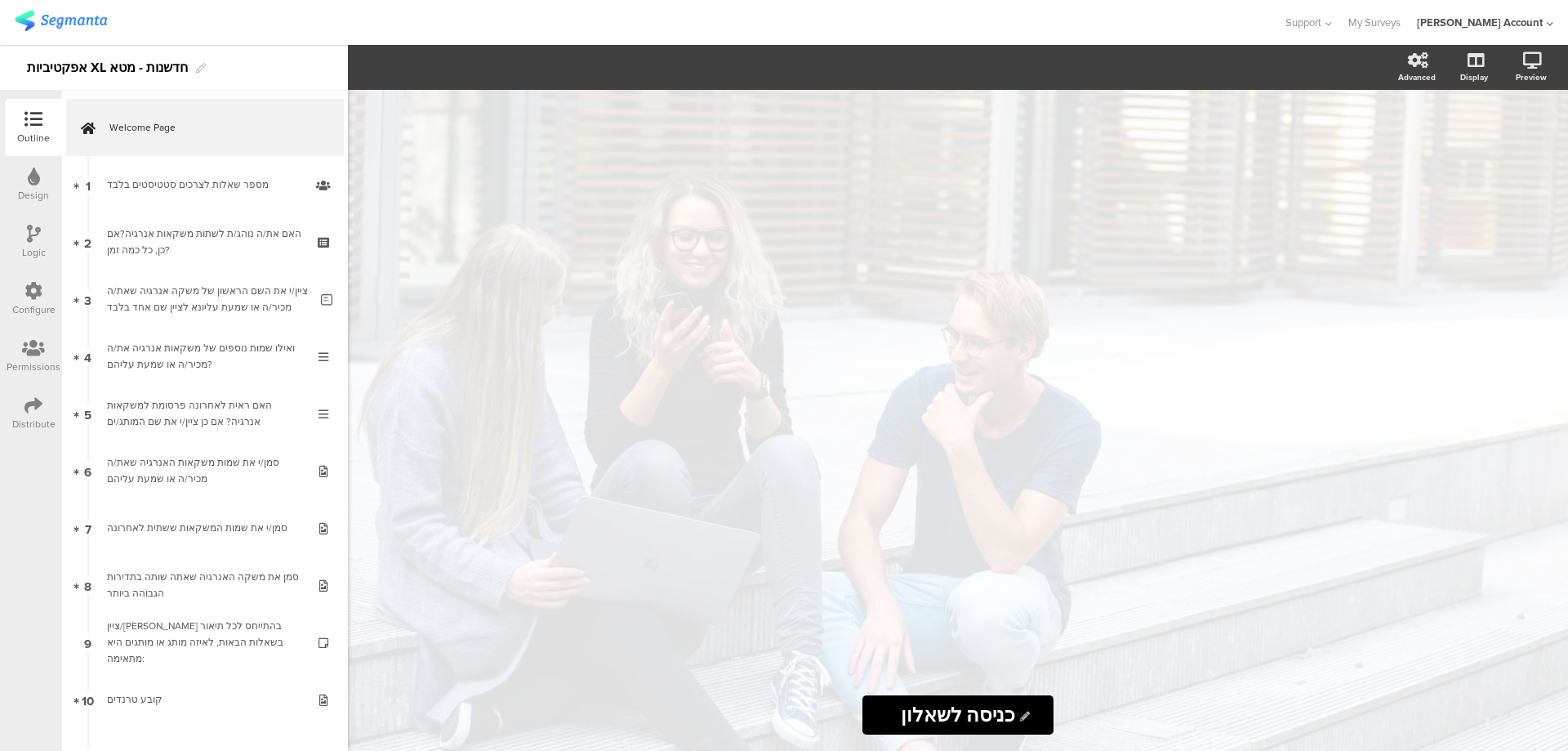
click at [27, 410] on icon at bounding box center [33, 405] width 18 height 18
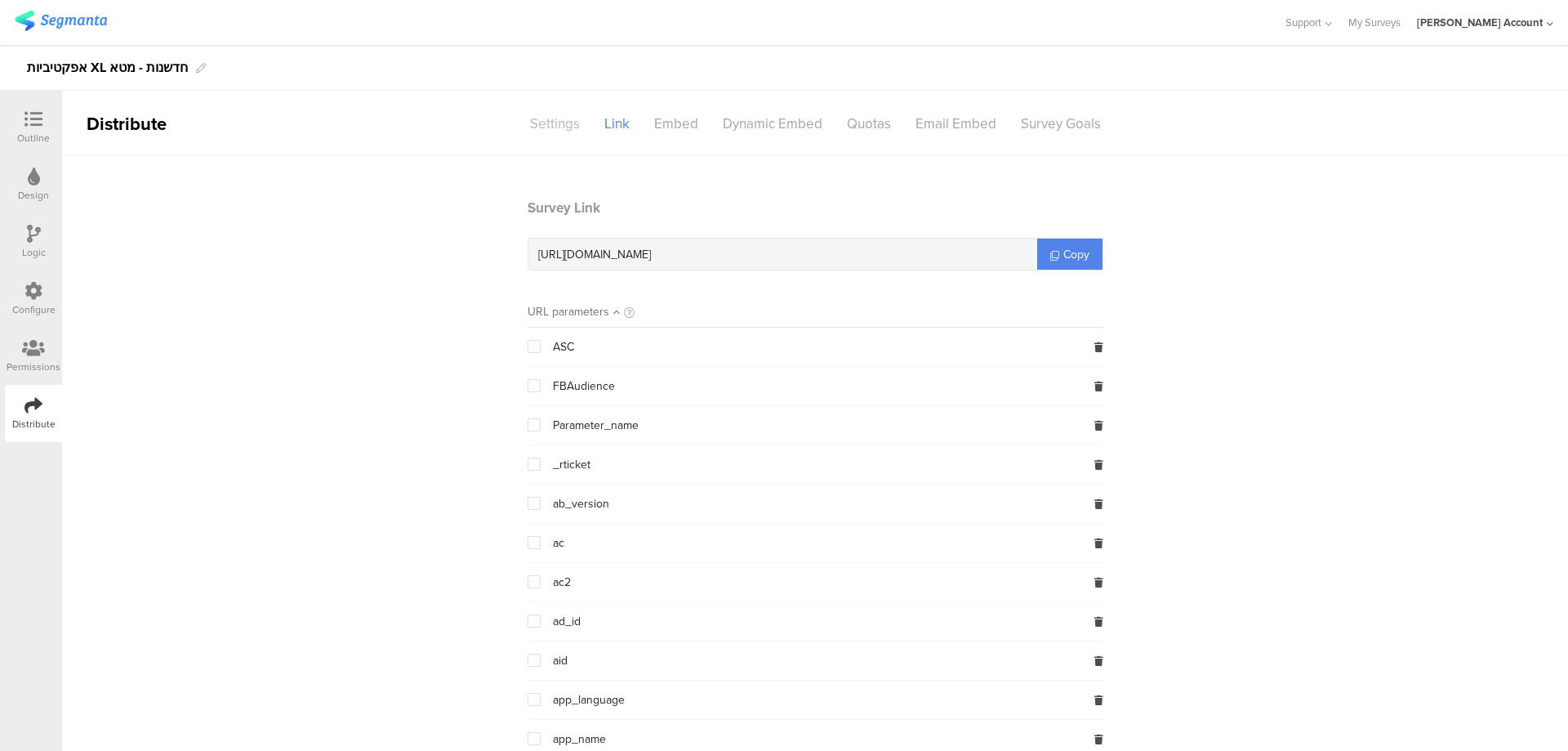
click at [552, 121] on div "Settings" at bounding box center [554, 124] width 75 height 29
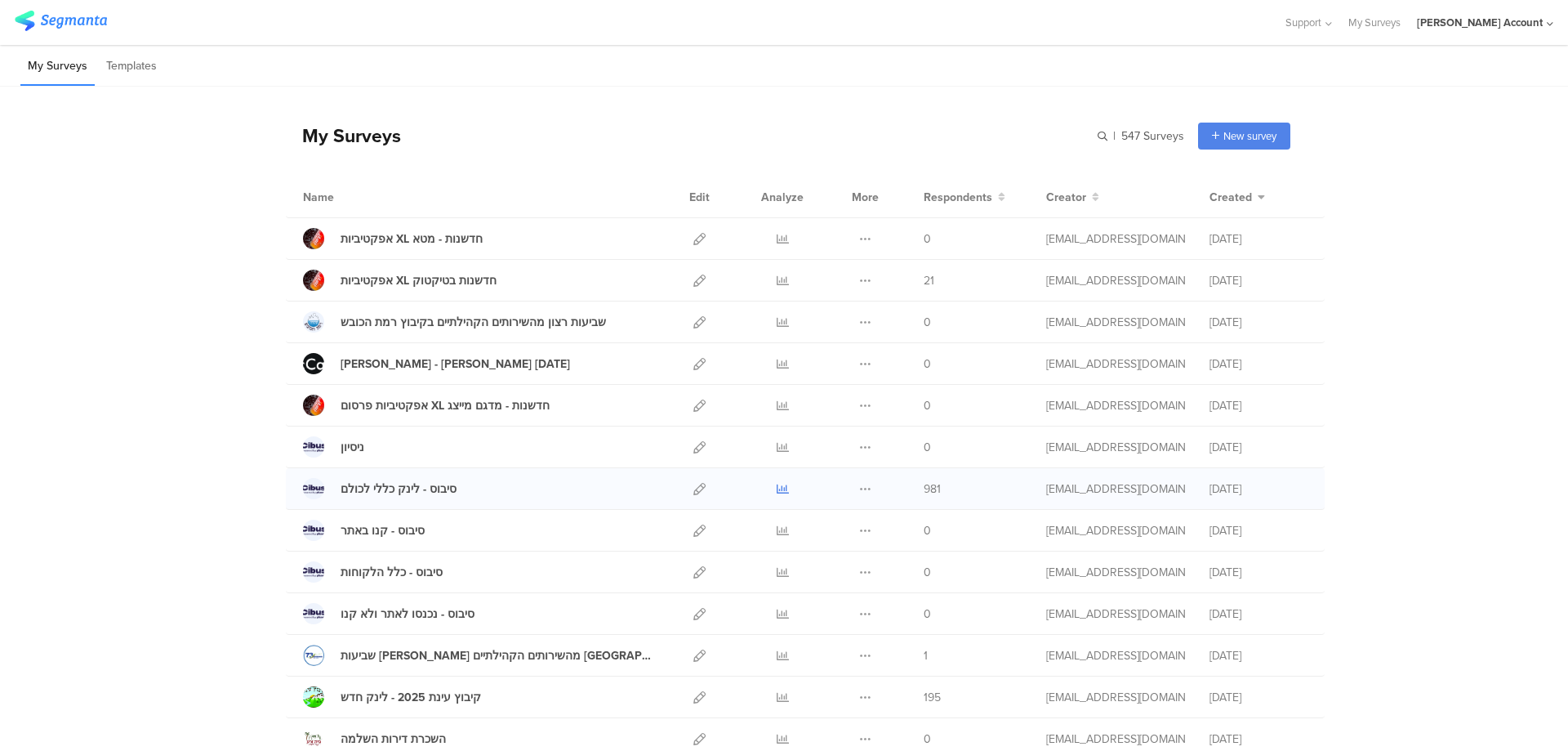
click at [777, 489] on icon at bounding box center [782, 488] width 12 height 12
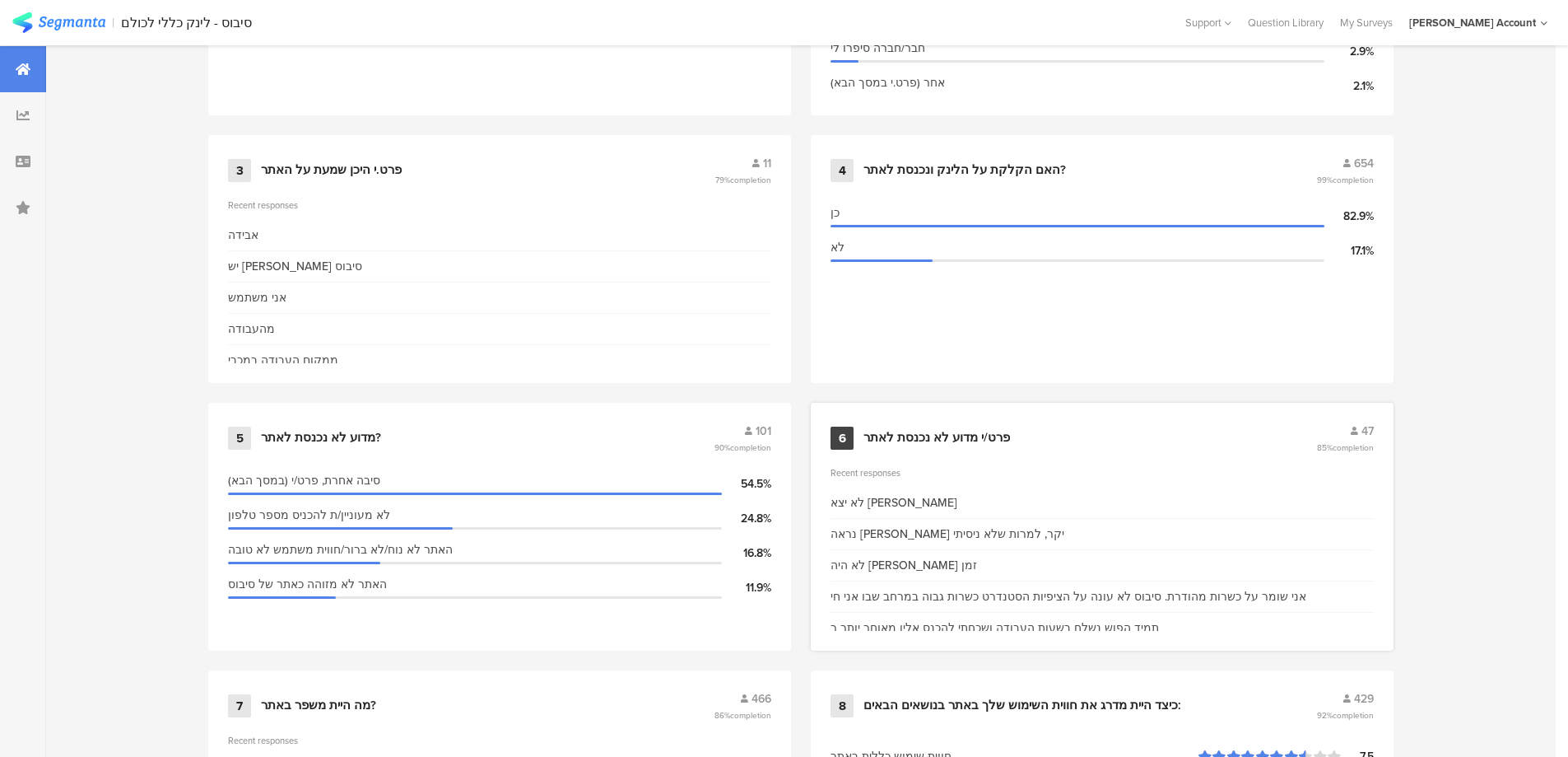
scroll to position [879, 0]
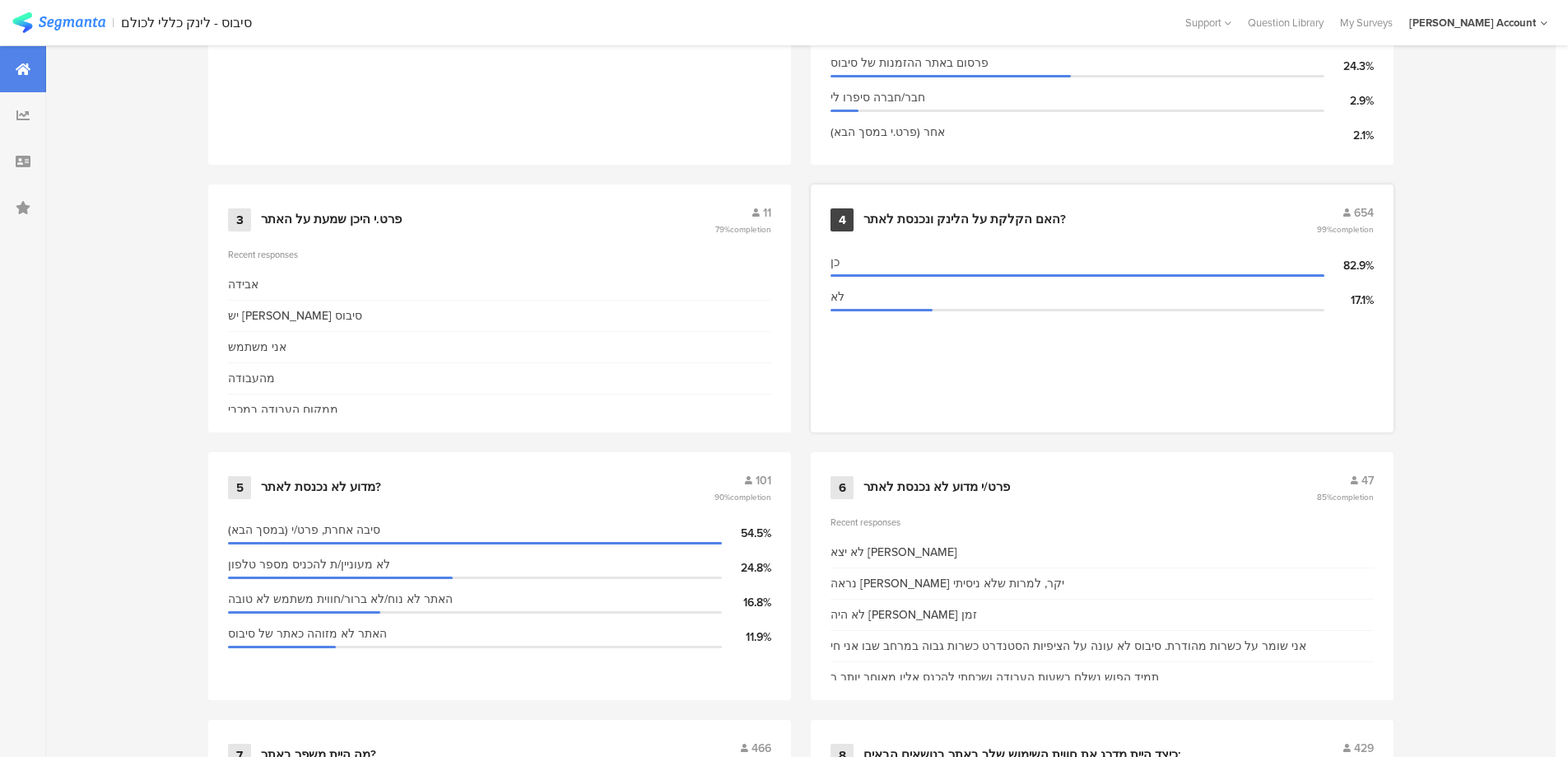
click at [950, 219] on div "האם הקלקת על הלינק ונכנסת לאתר?" at bounding box center [965, 220] width 203 height 17
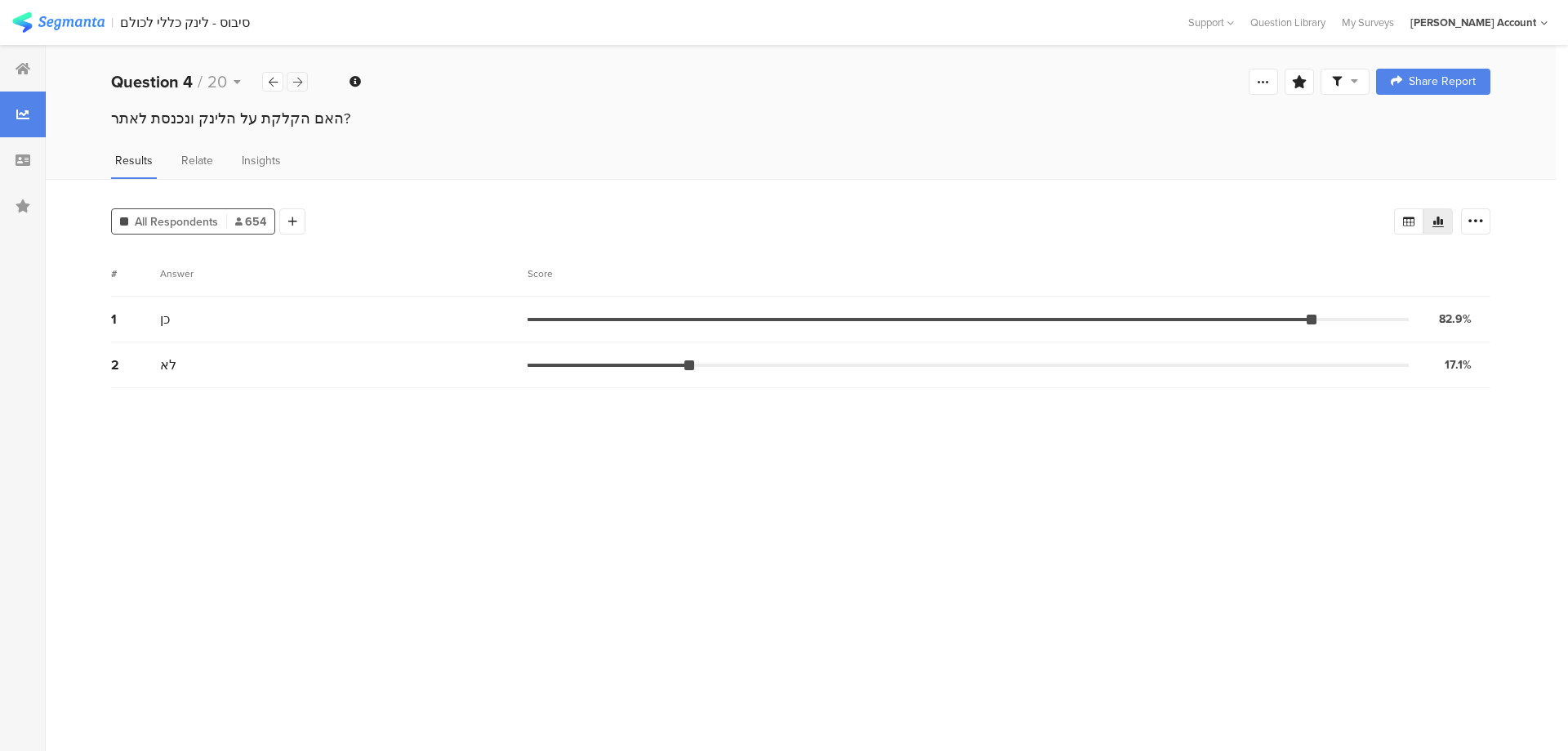
click at [303, 83] on div at bounding box center [297, 81] width 21 height 19
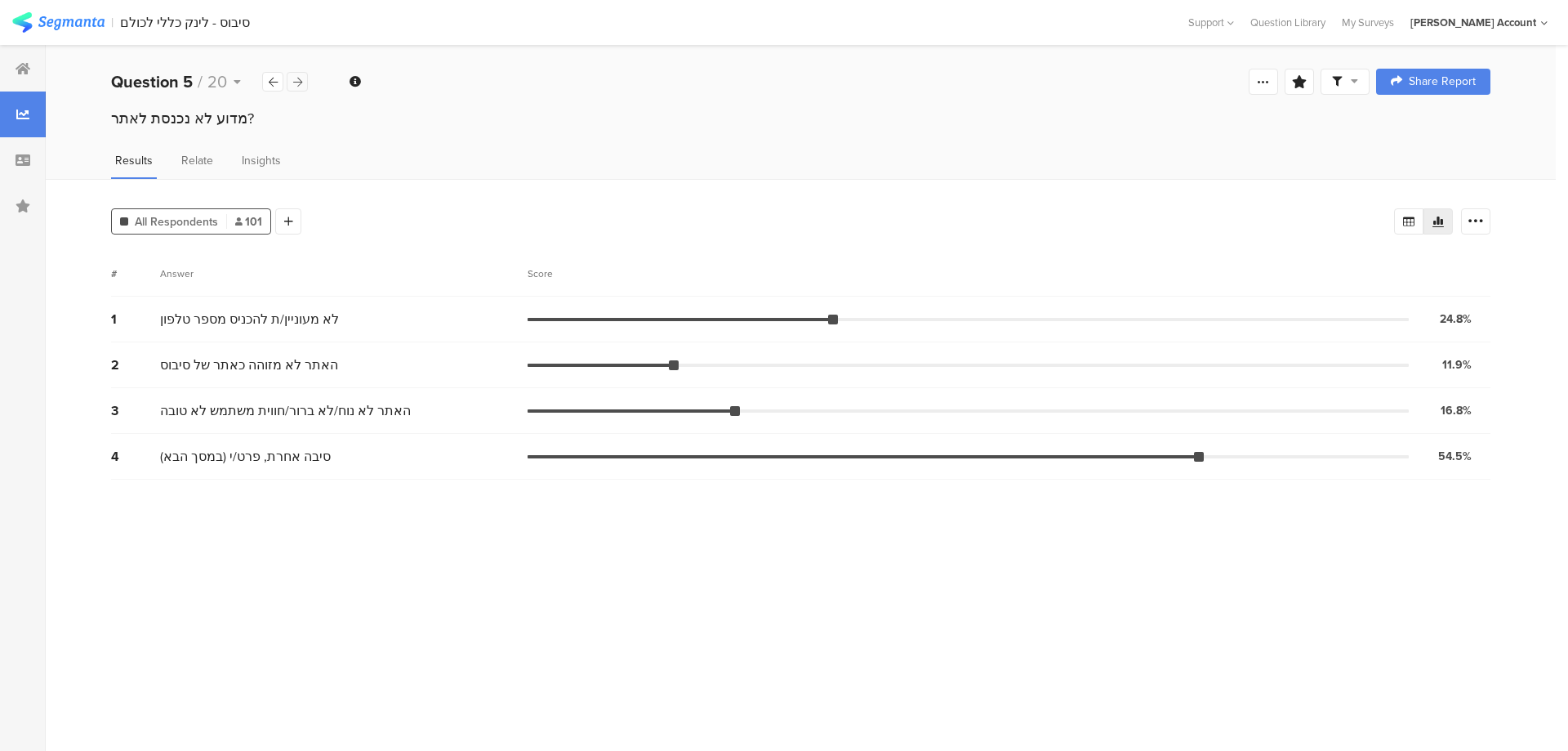
click at [303, 83] on div at bounding box center [297, 81] width 21 height 19
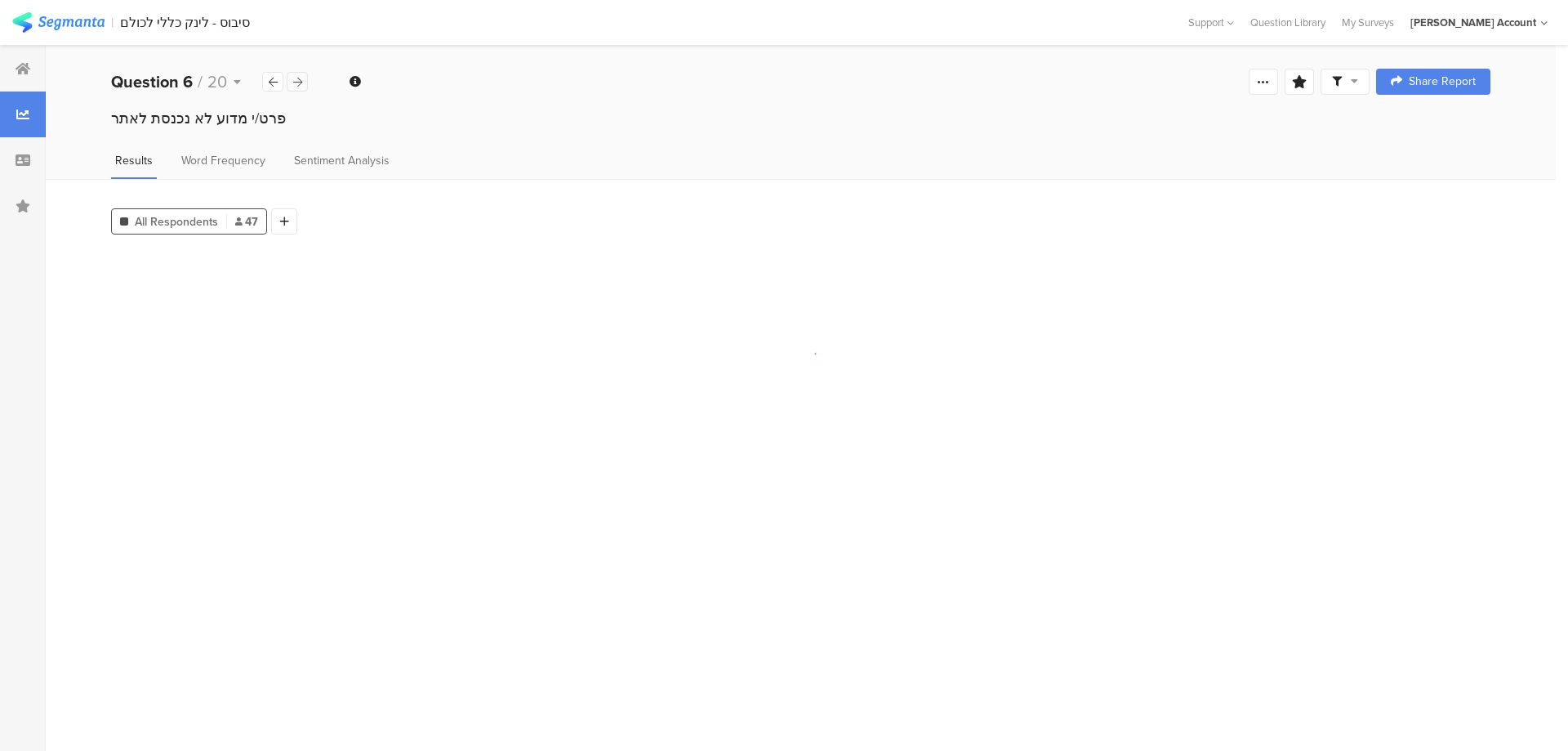
click at [303, 83] on div at bounding box center [297, 81] width 21 height 19
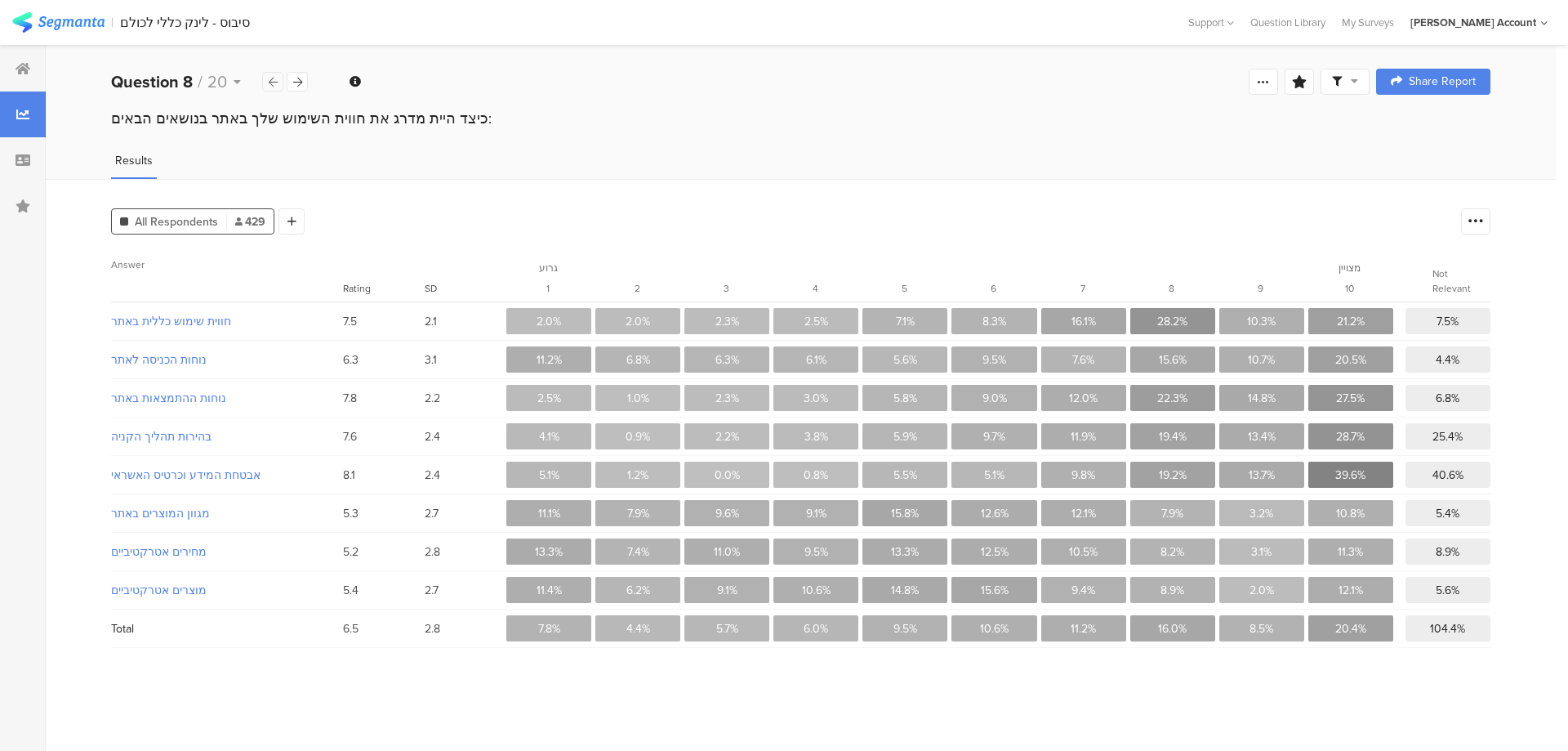
click at [276, 82] on icon at bounding box center [273, 82] width 9 height 11
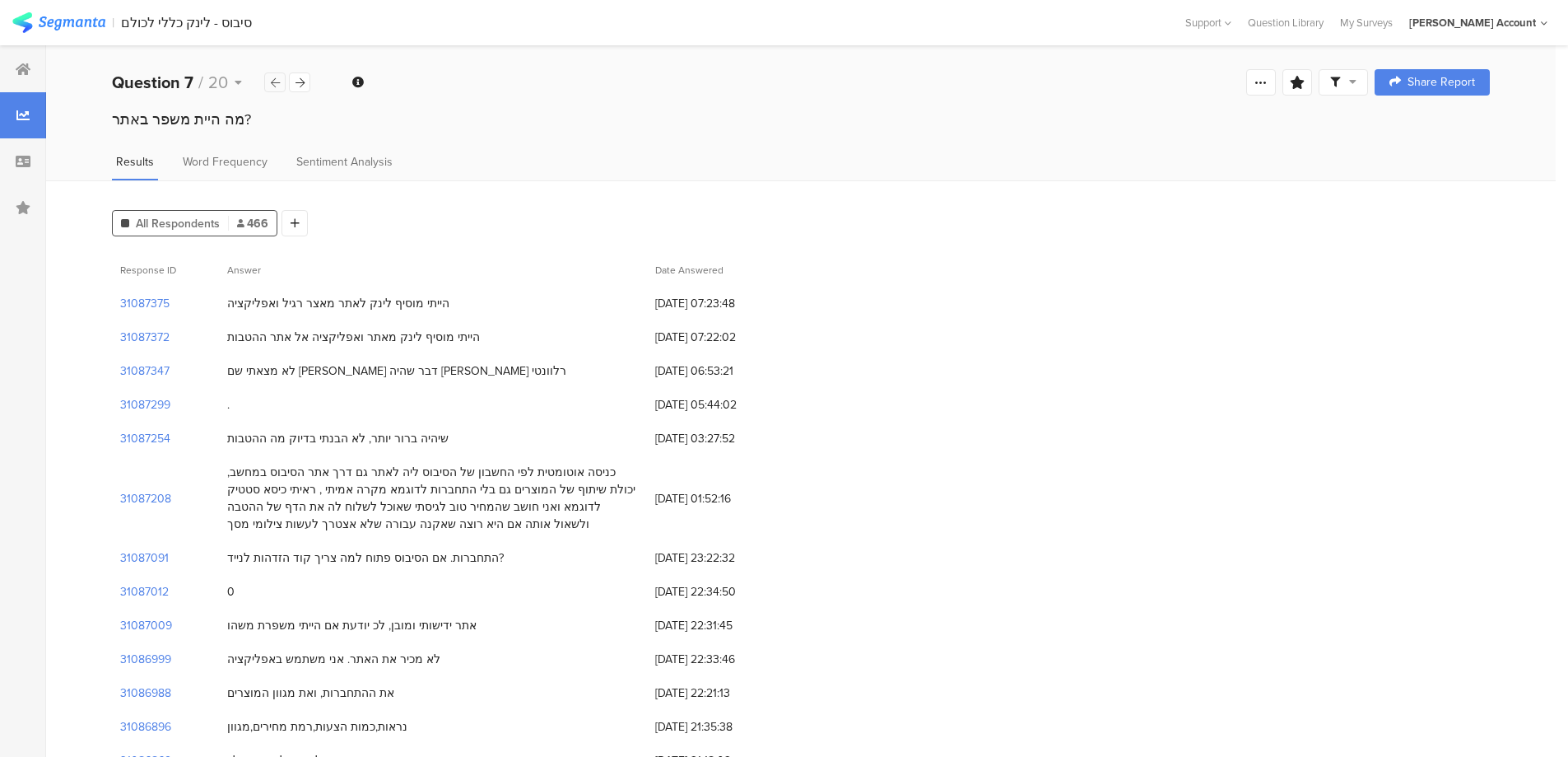
click at [278, 83] on icon at bounding box center [275, 83] width 9 height 11
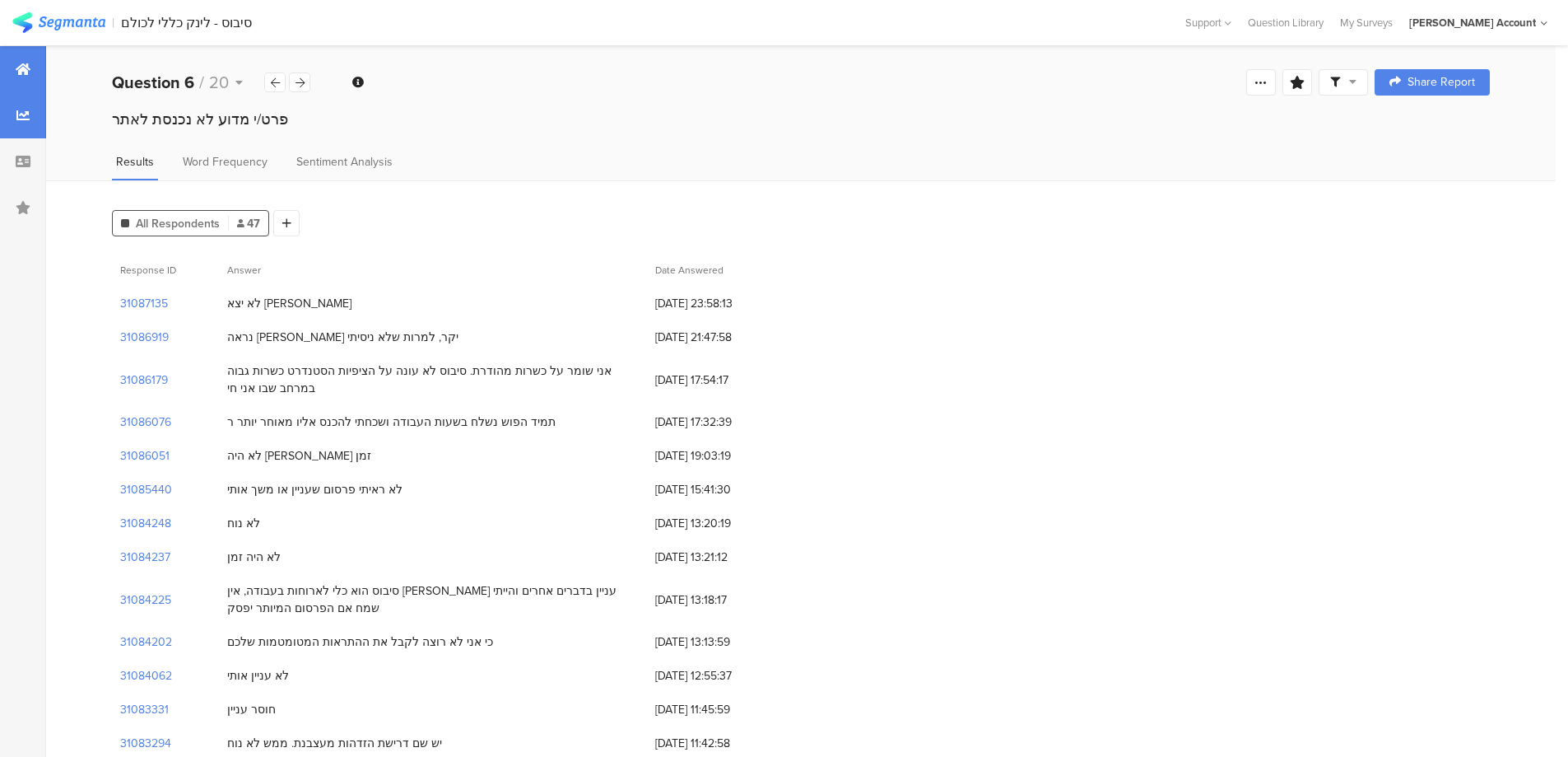
click at [31, 74] on div at bounding box center [23, 70] width 46 height 46
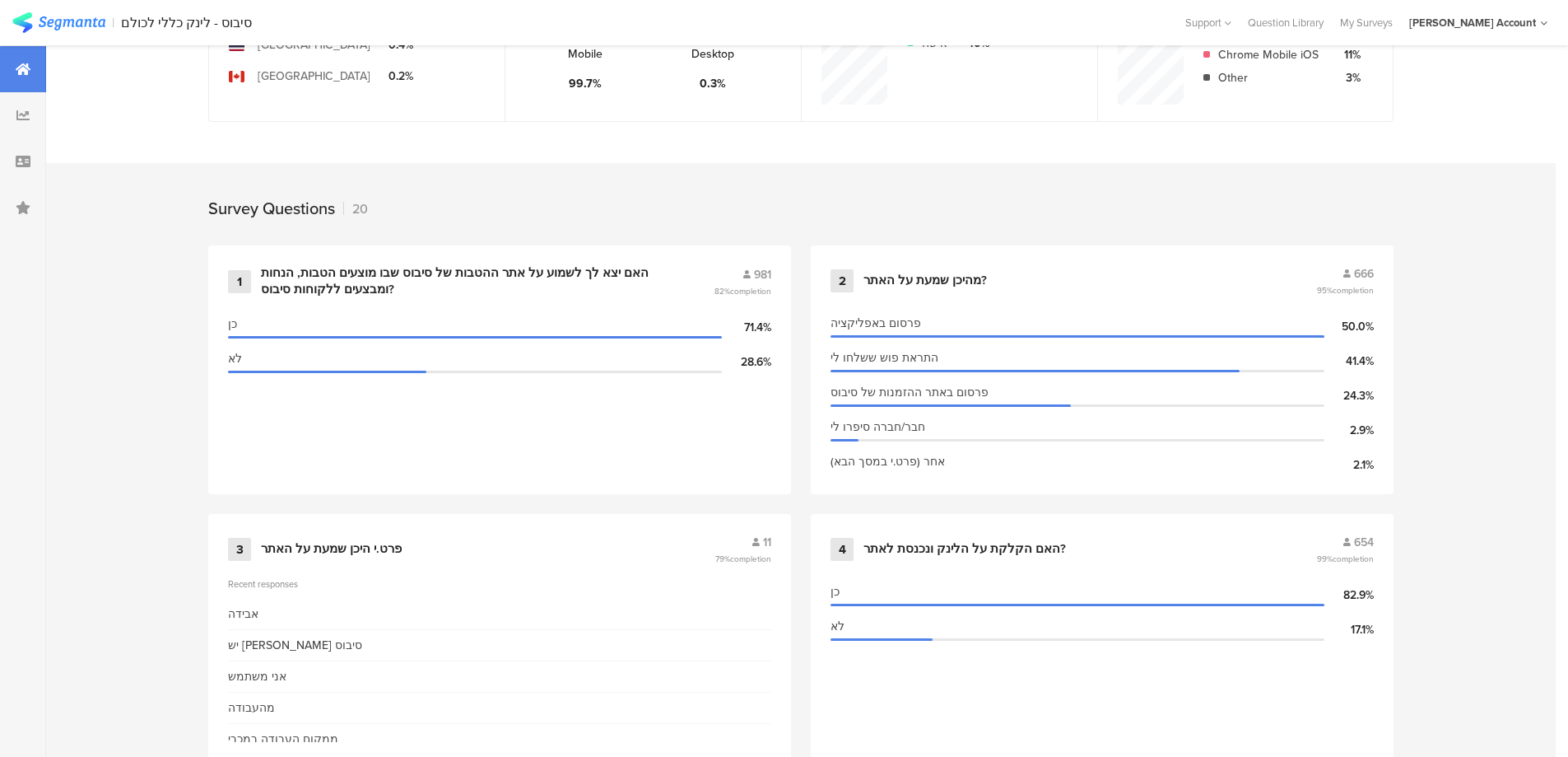
scroll to position [659, 0]
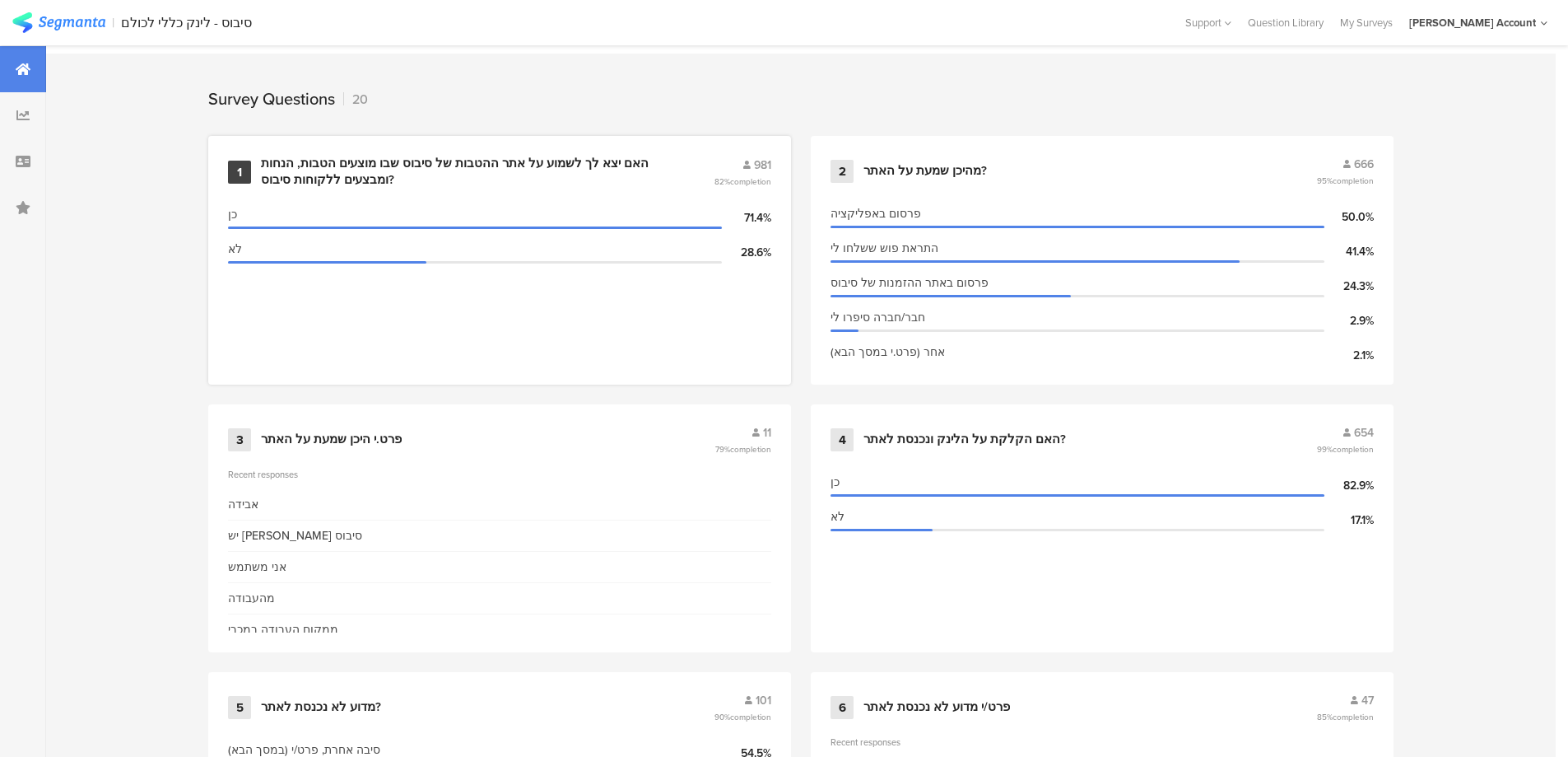
click at [570, 160] on div "האם יצא לך לשמוע על אתר ההטבות של סיבוס שבו מוצעים הטבות, הנחות ומבצעים ללקוחות…" at bounding box center [468, 171] width 414 height 33
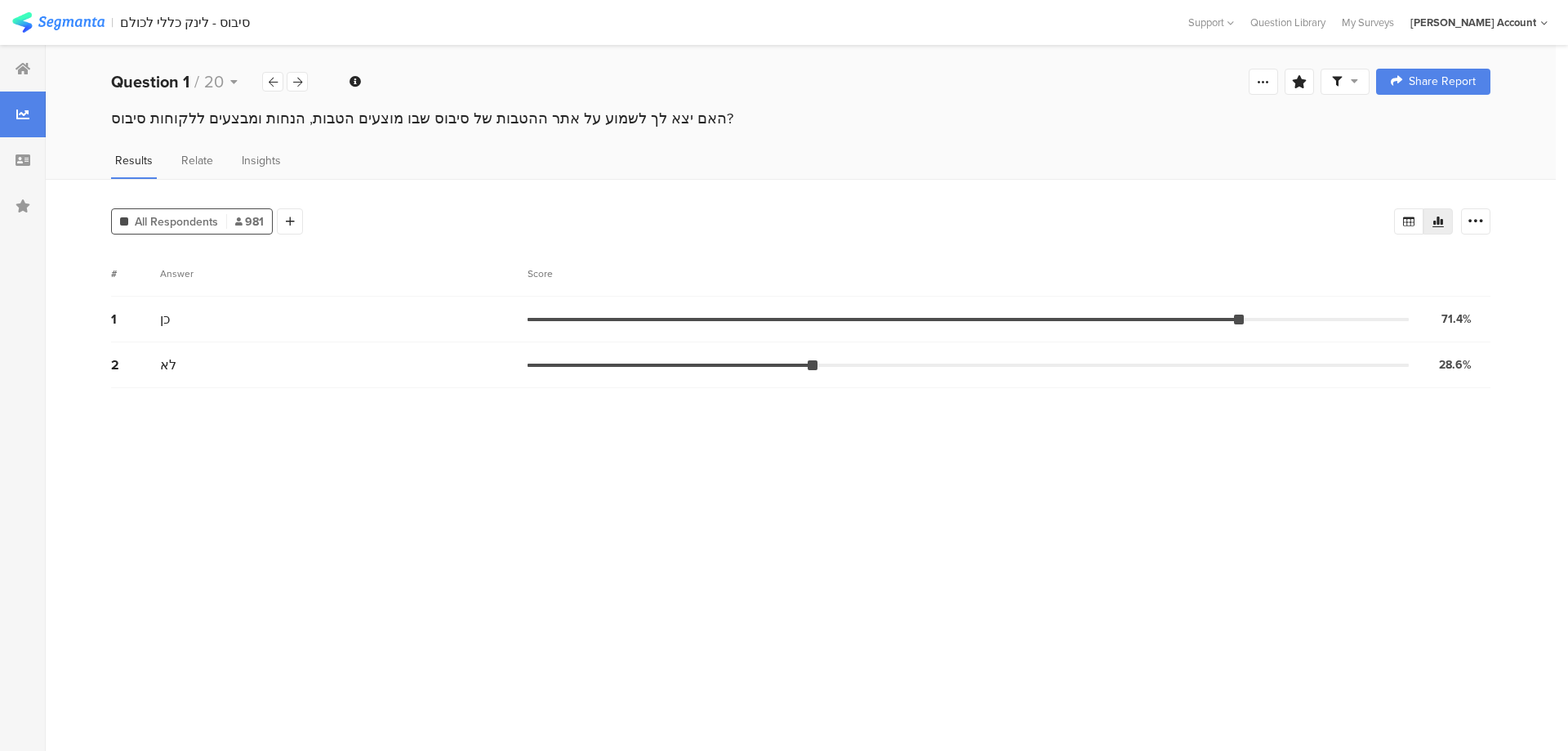
click at [1344, 73] on div at bounding box center [1345, 81] width 49 height 26
click at [1432, 125] on span at bounding box center [1422, 128] width 25 height 13
click at [294, 77] on icon at bounding box center [298, 82] width 9 height 11
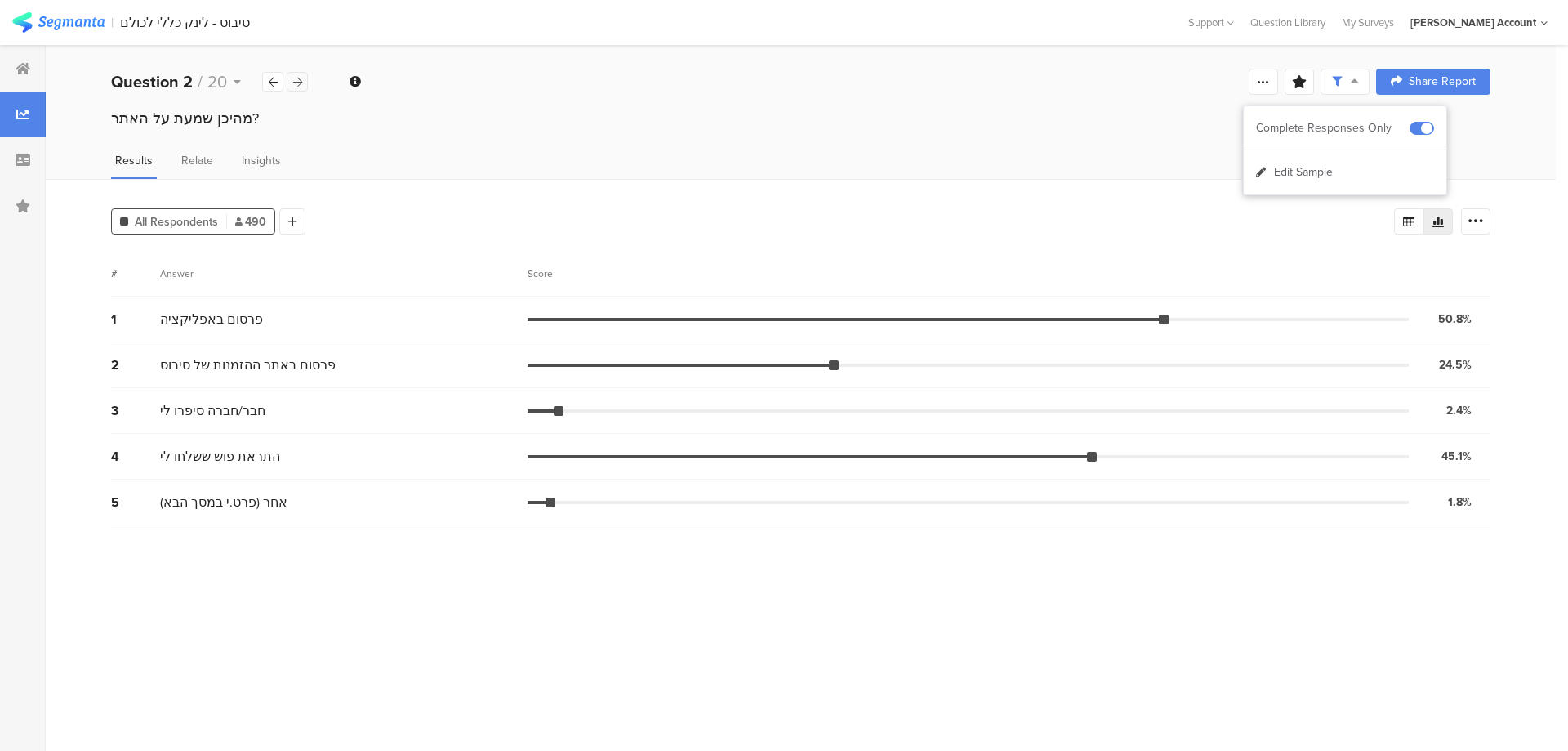
click at [294, 77] on icon at bounding box center [298, 82] width 9 height 11
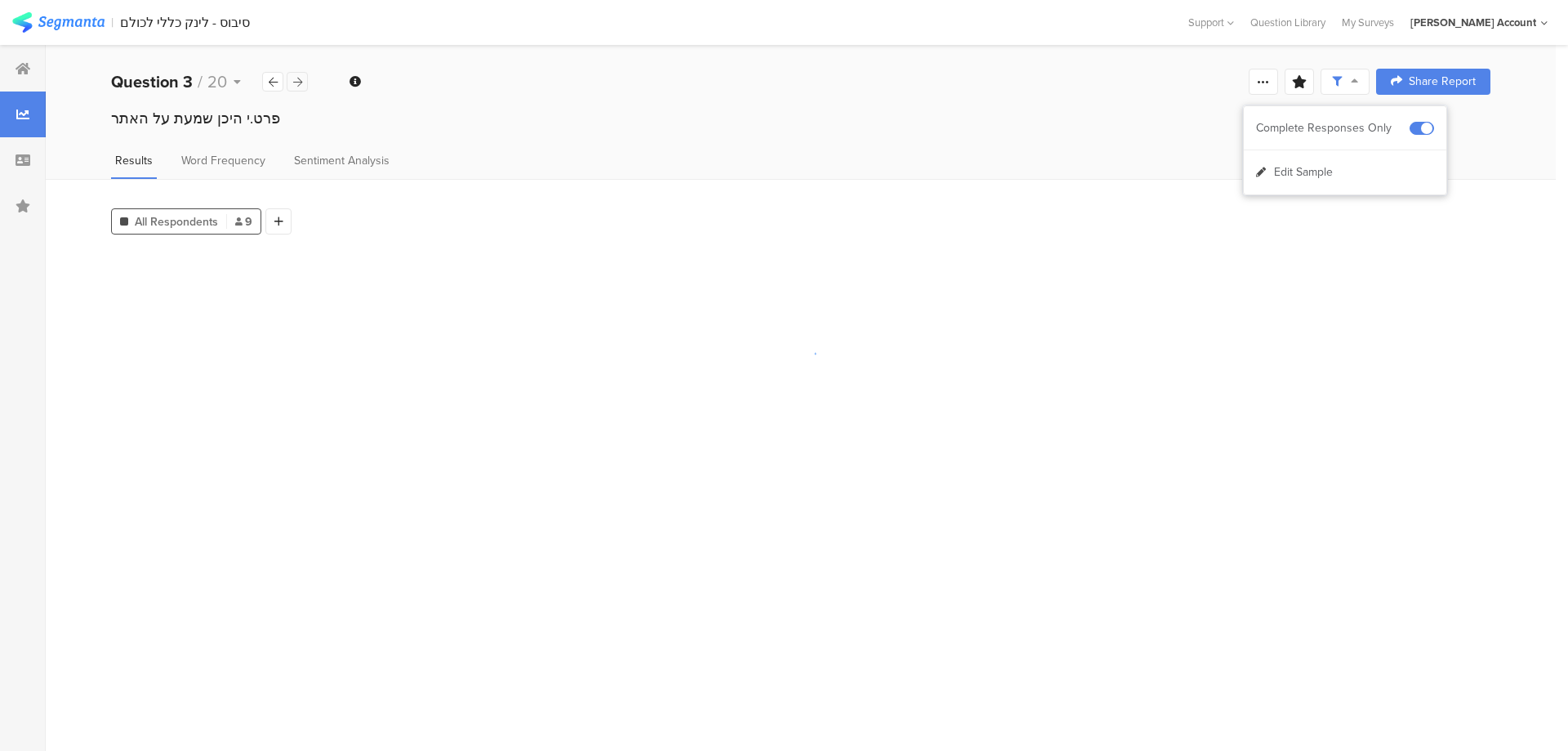
click at [294, 77] on icon at bounding box center [298, 82] width 9 height 11
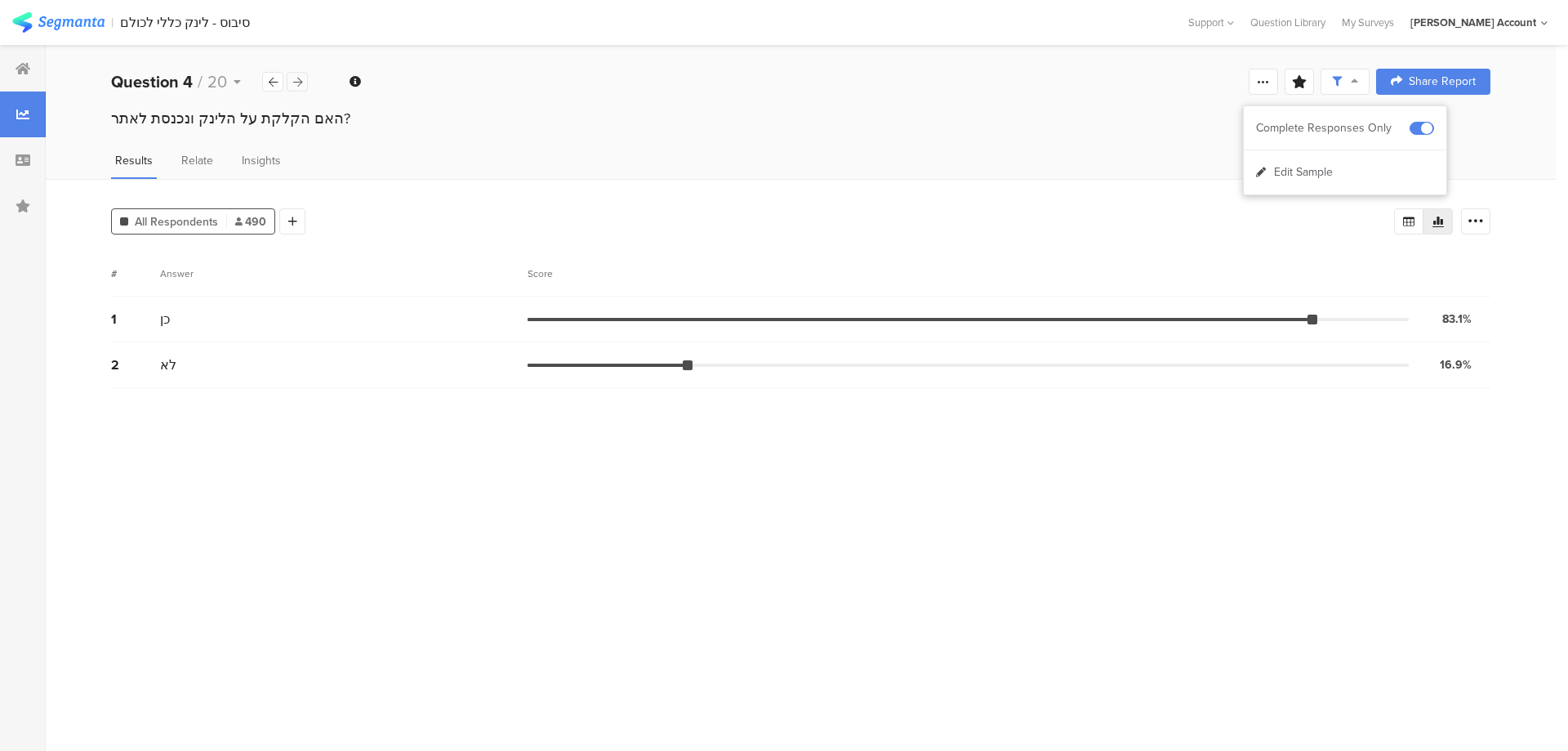
click at [299, 78] on icon at bounding box center [298, 82] width 9 height 11
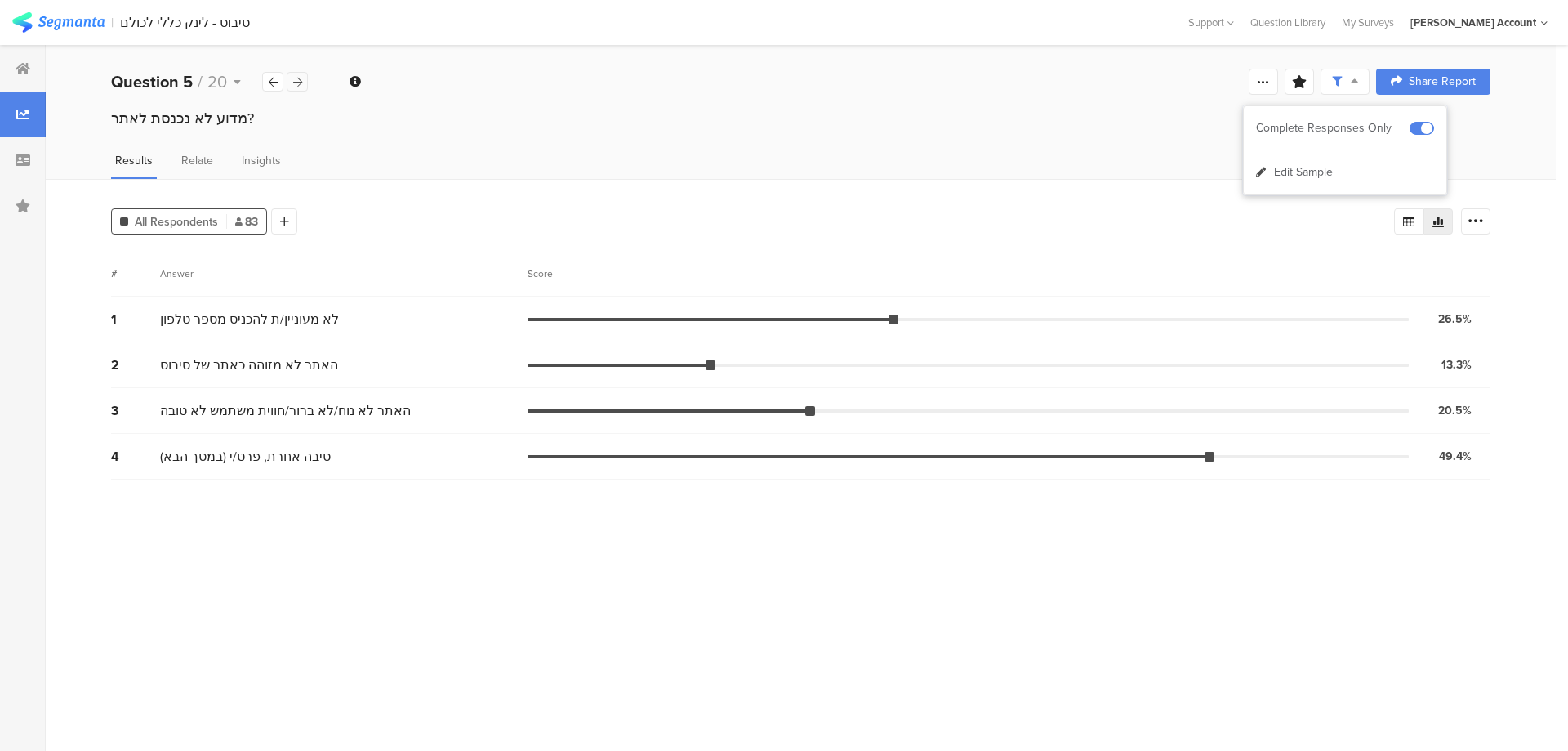
click at [298, 79] on icon at bounding box center [298, 82] width 9 height 11
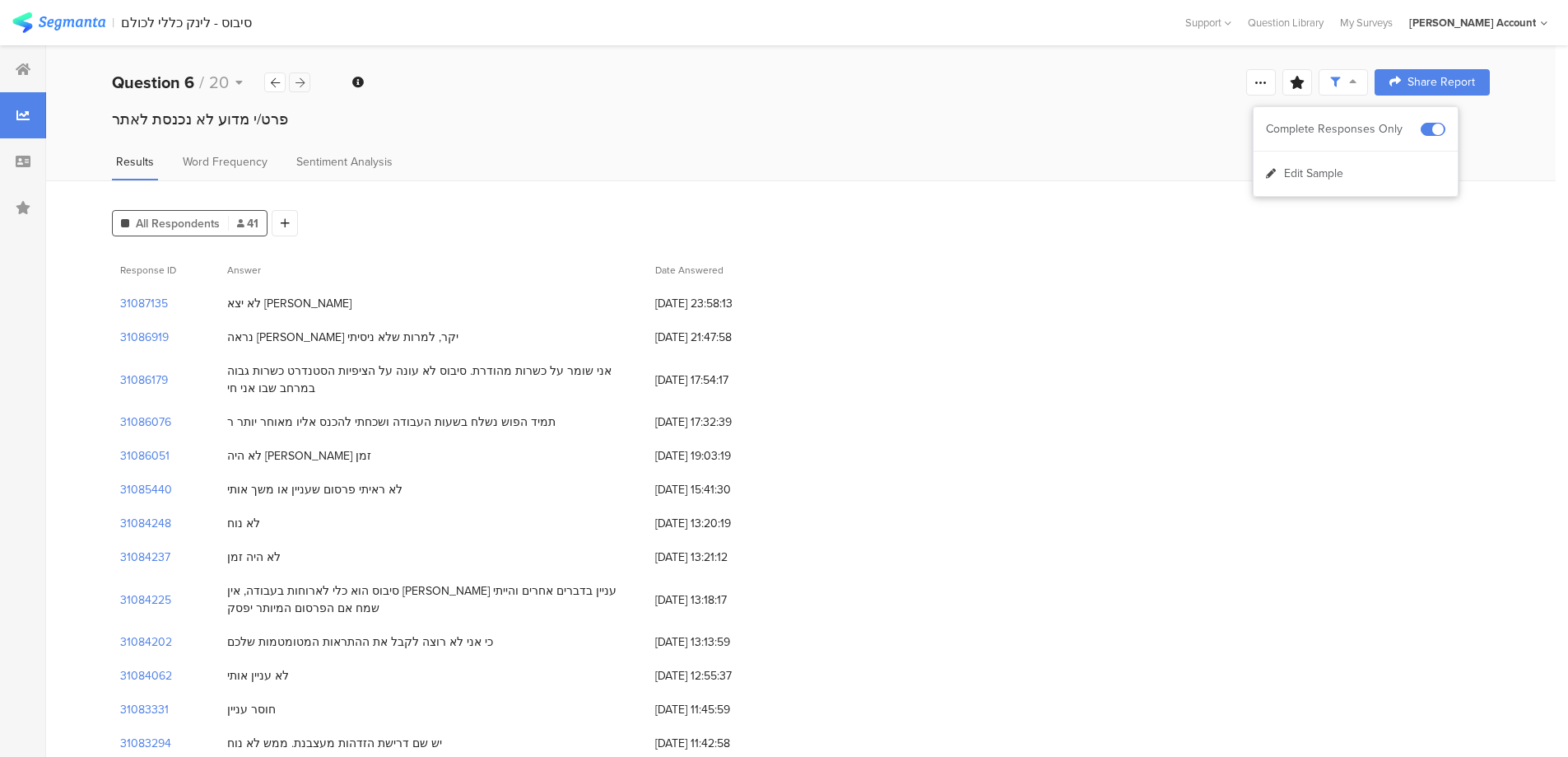
click at [299, 80] on icon at bounding box center [300, 83] width 9 height 11
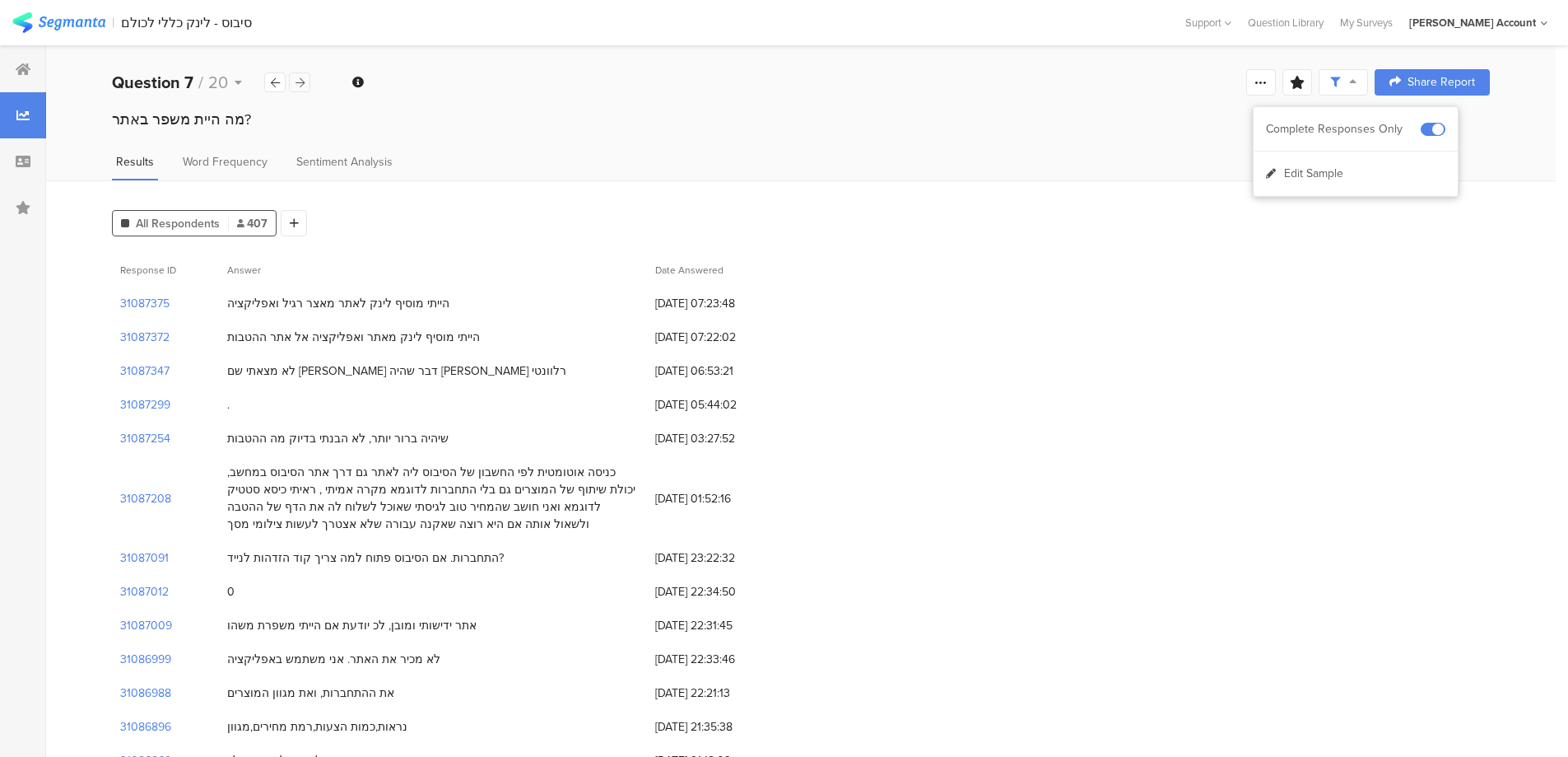
click at [299, 80] on icon at bounding box center [300, 83] width 9 height 11
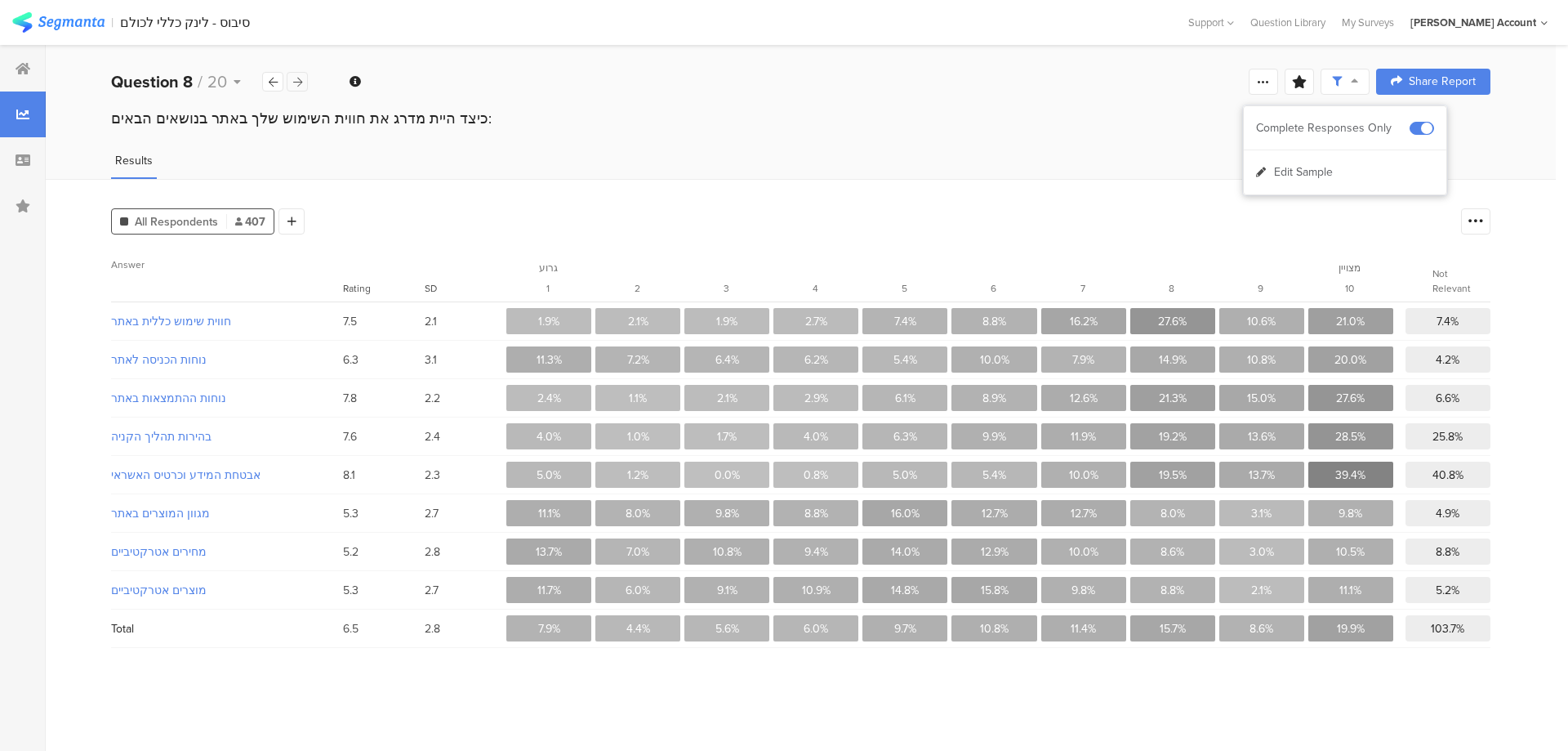
click at [297, 79] on icon at bounding box center [298, 82] width 9 height 11
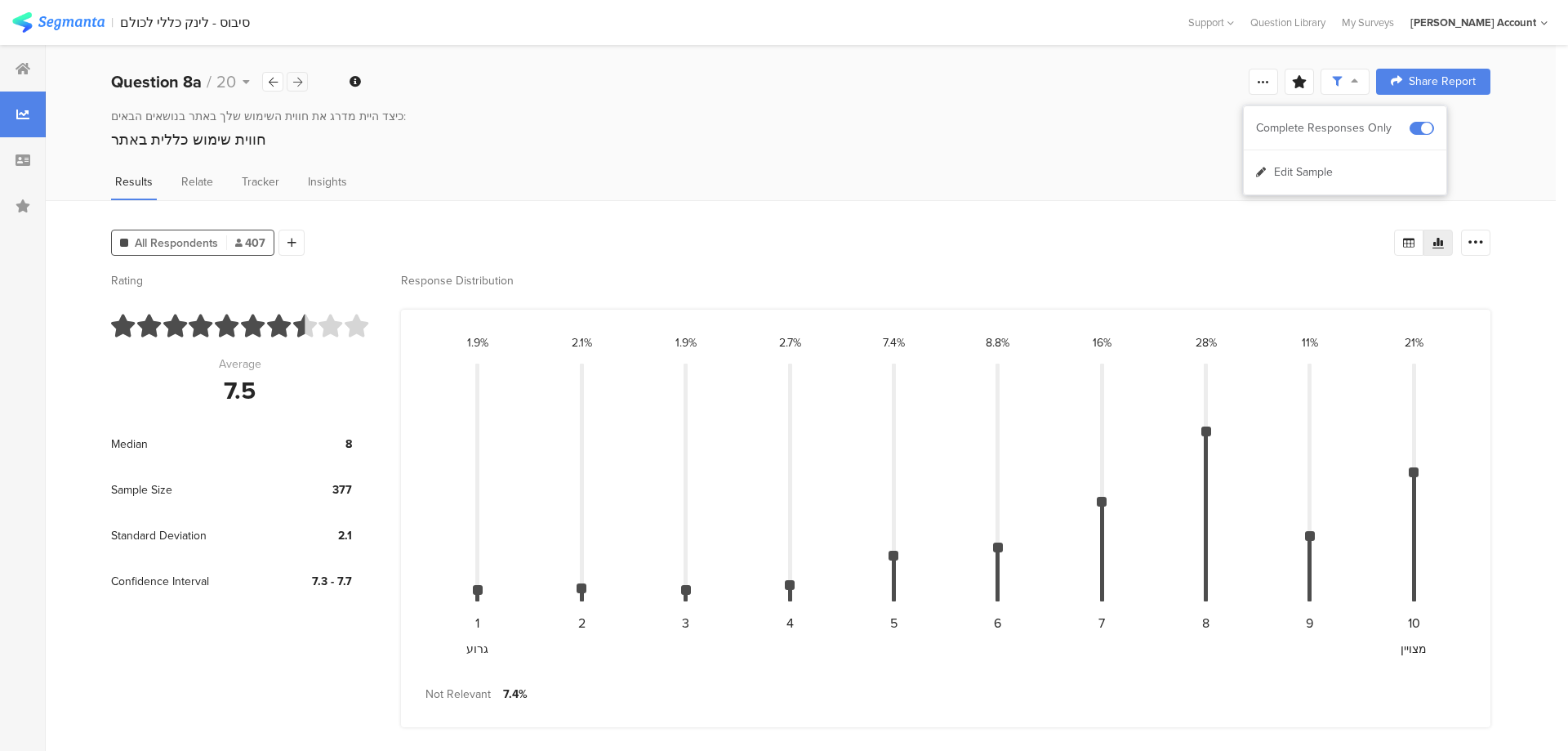
click at [297, 79] on icon at bounding box center [298, 82] width 9 height 11
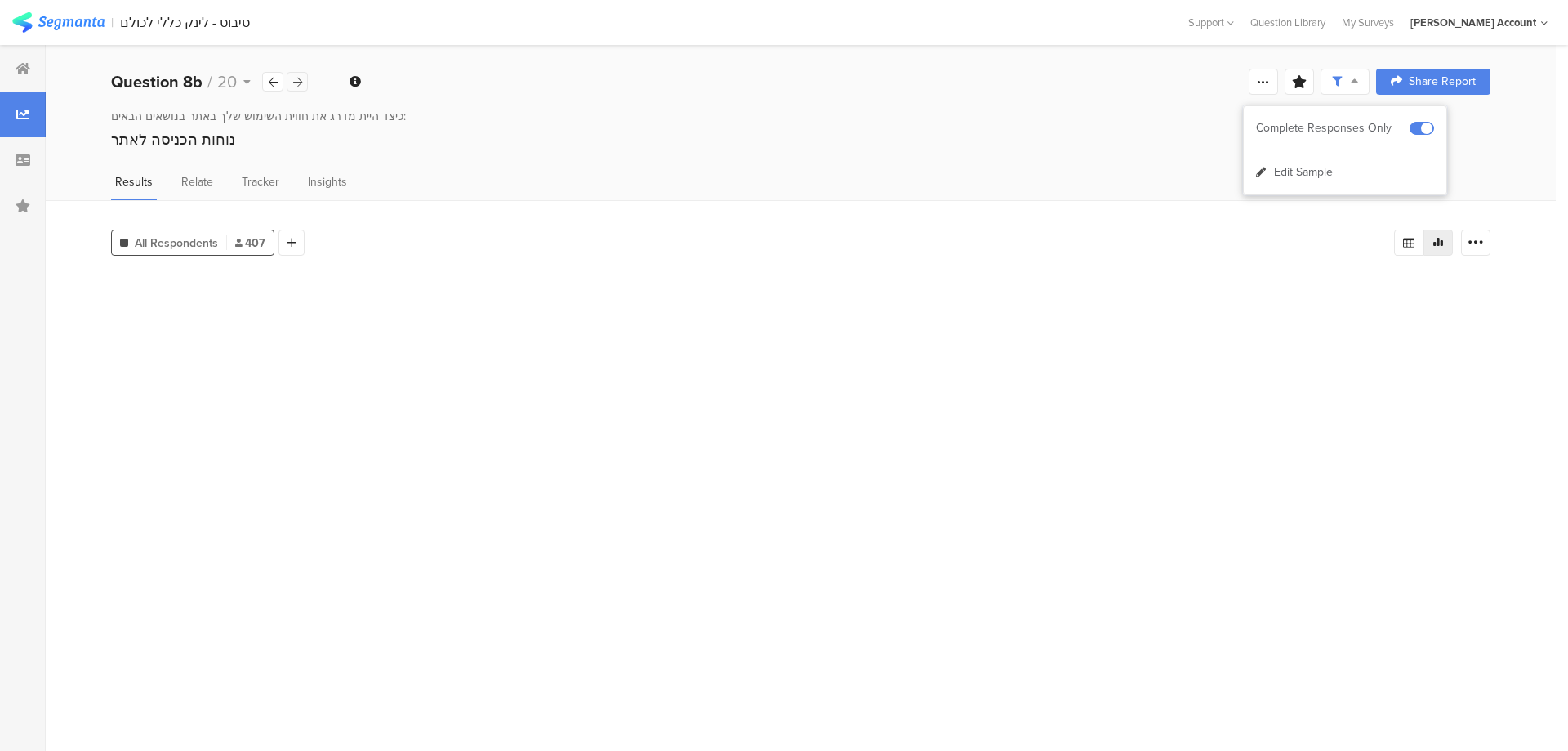
click at [297, 79] on icon at bounding box center [298, 82] width 9 height 11
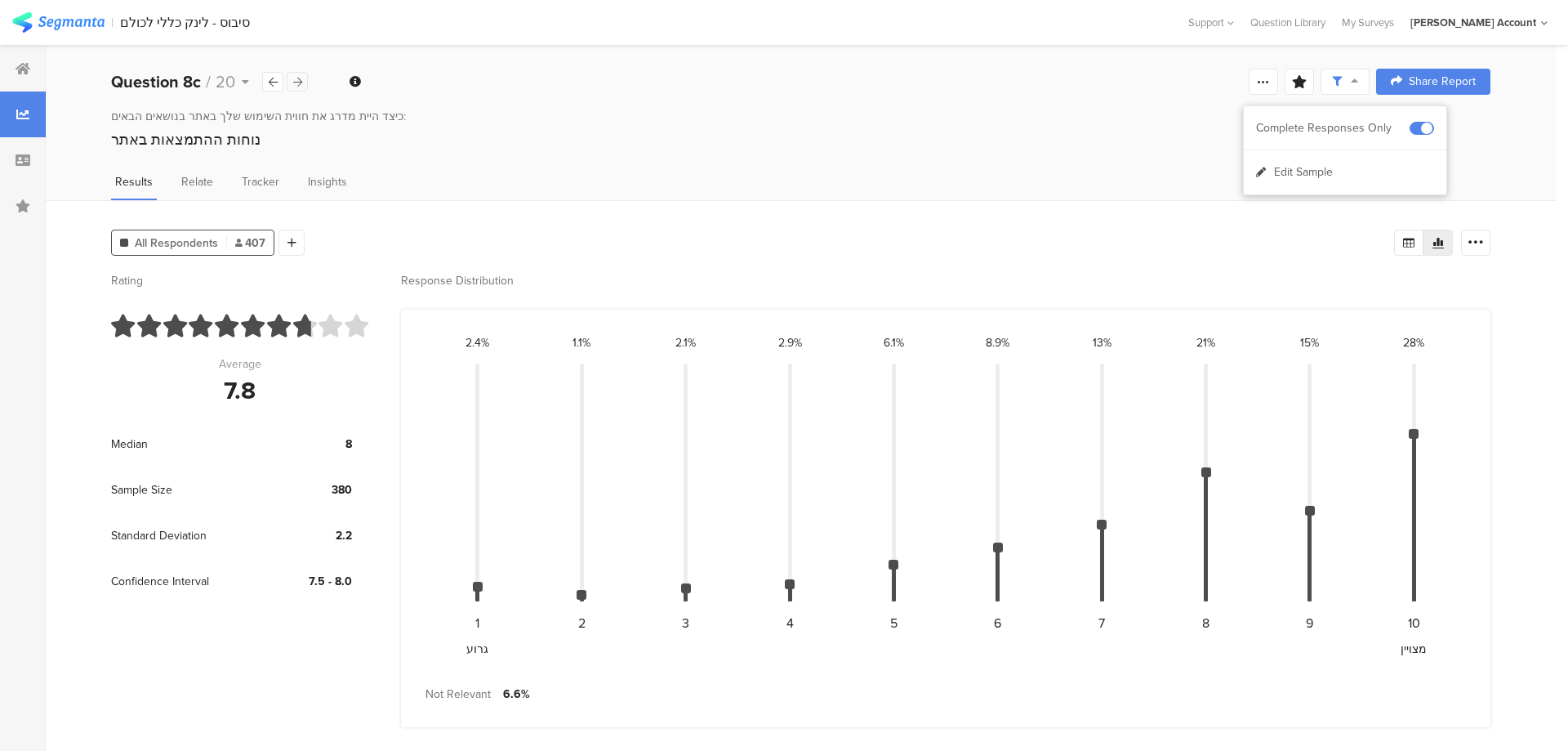
click at [297, 79] on icon at bounding box center [298, 82] width 9 height 11
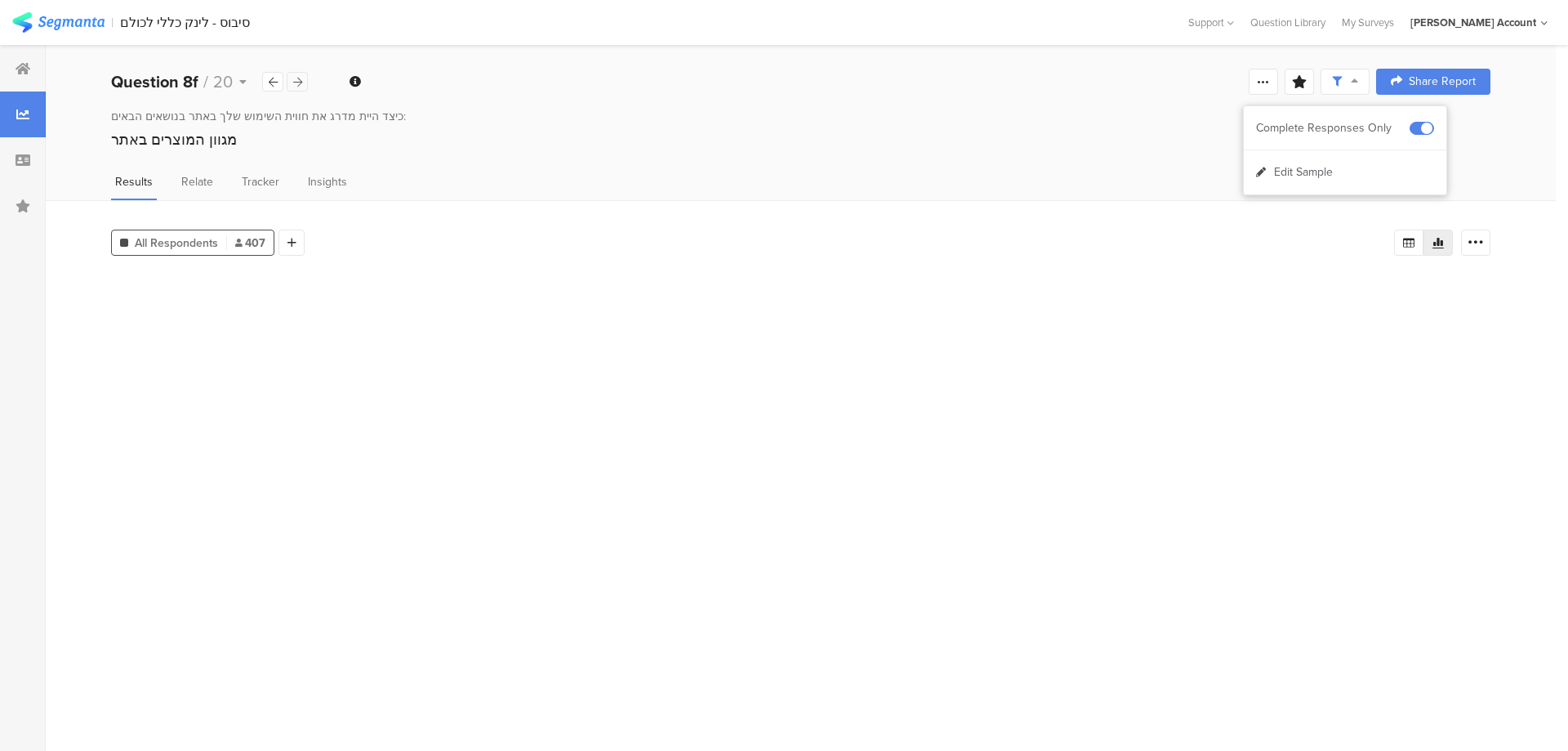
click at [297, 79] on icon at bounding box center [298, 82] width 9 height 11
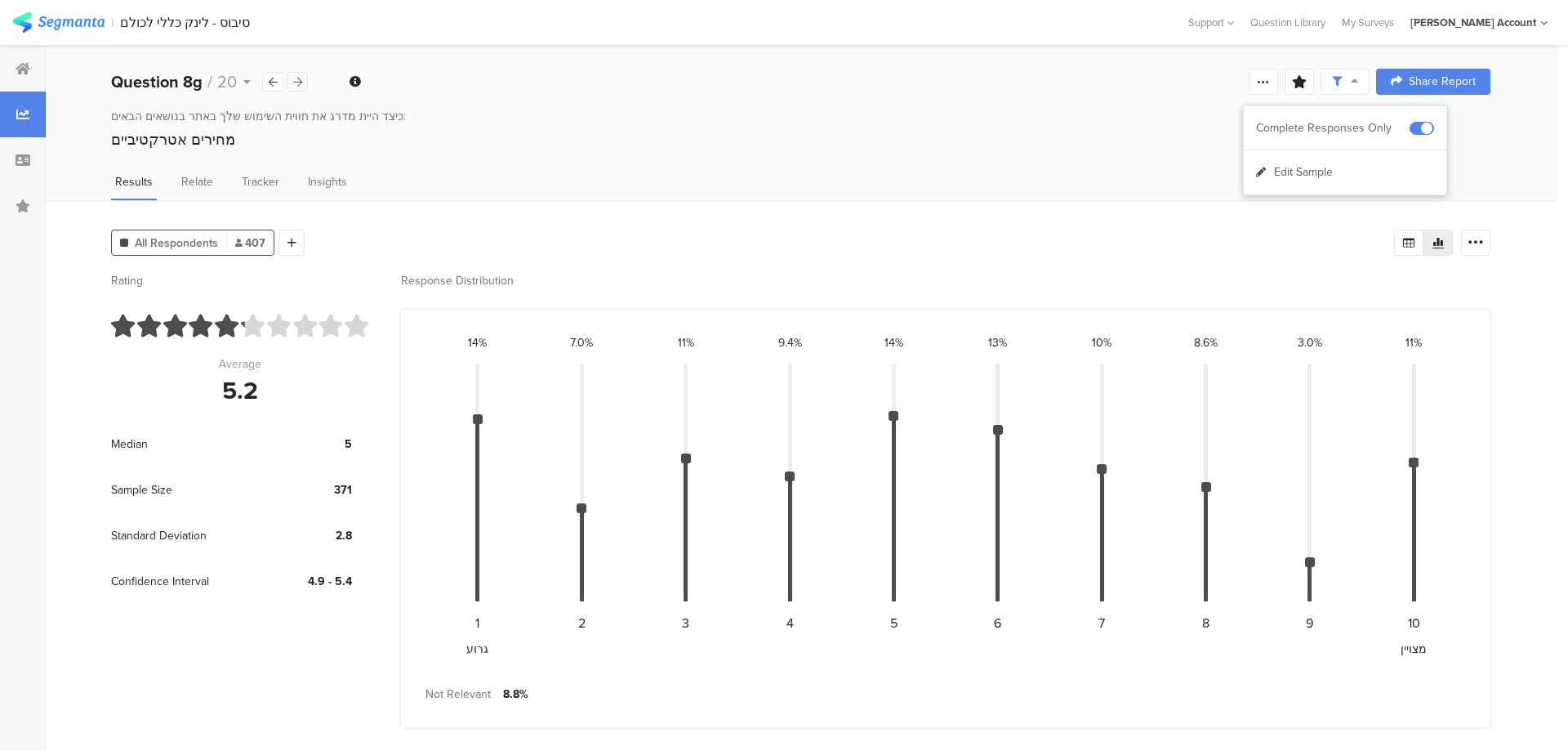
click at [297, 79] on icon at bounding box center [298, 82] width 9 height 11
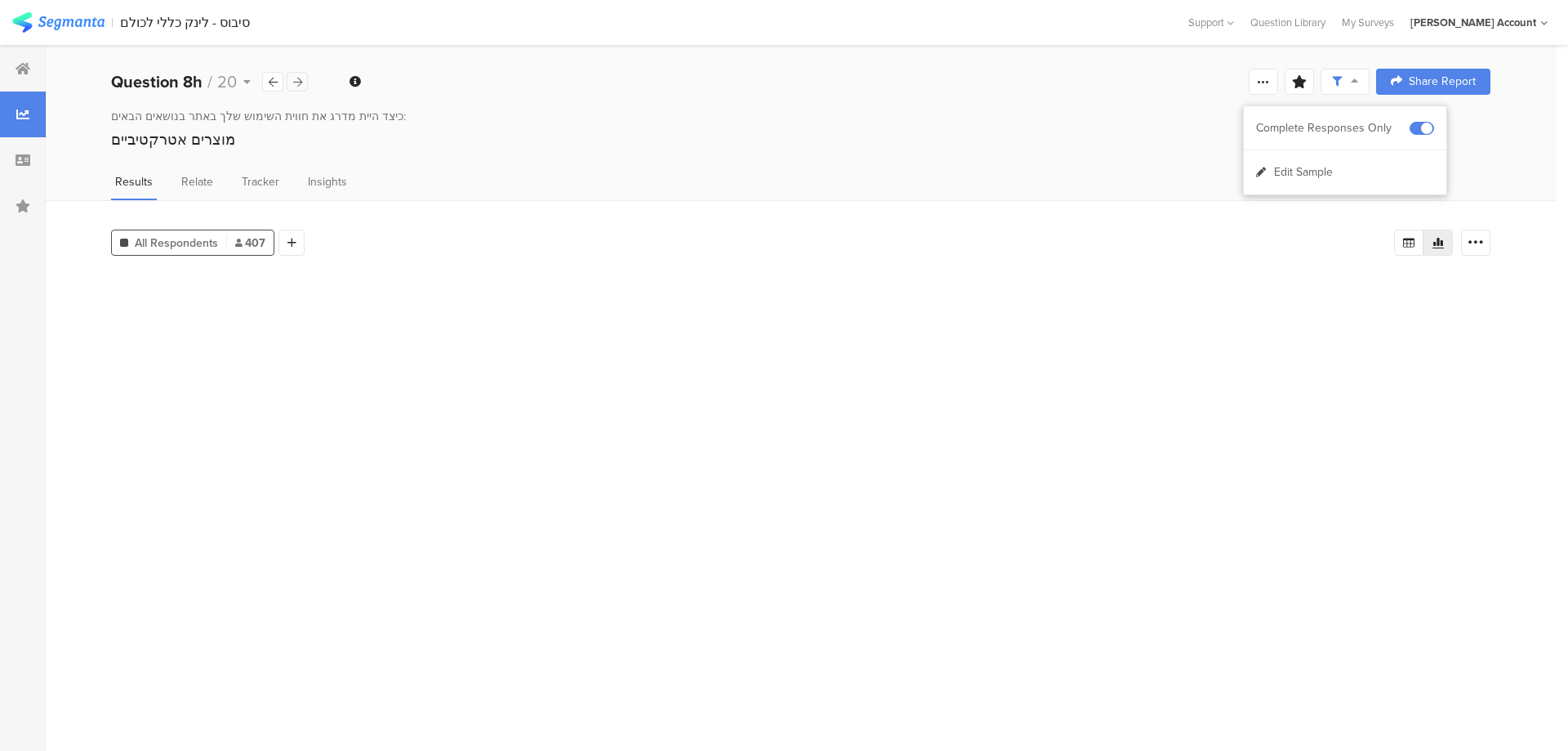
click at [297, 79] on icon at bounding box center [298, 82] width 9 height 11
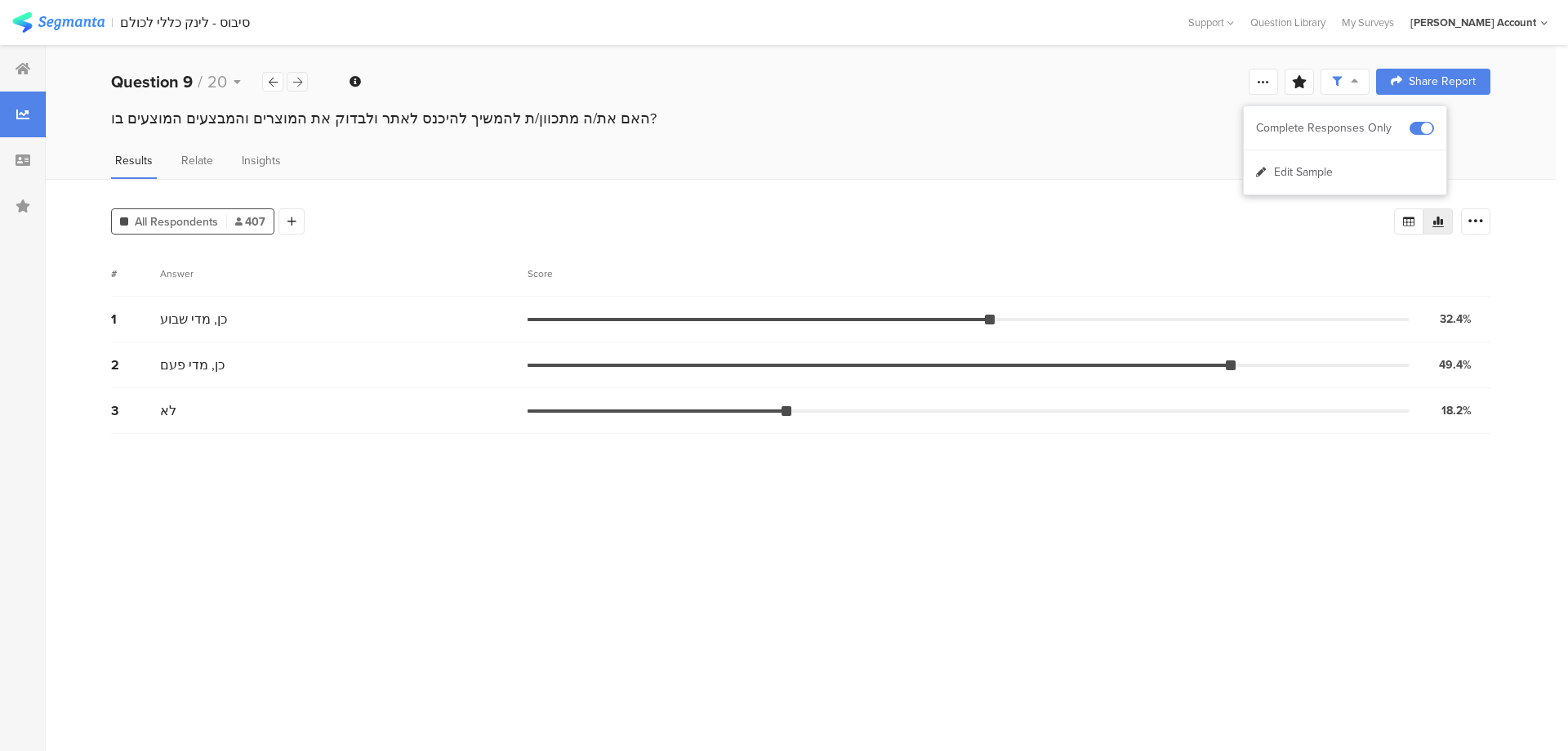
click at [297, 79] on icon at bounding box center [298, 82] width 9 height 11
